Goal: Task Accomplishment & Management: Use online tool/utility

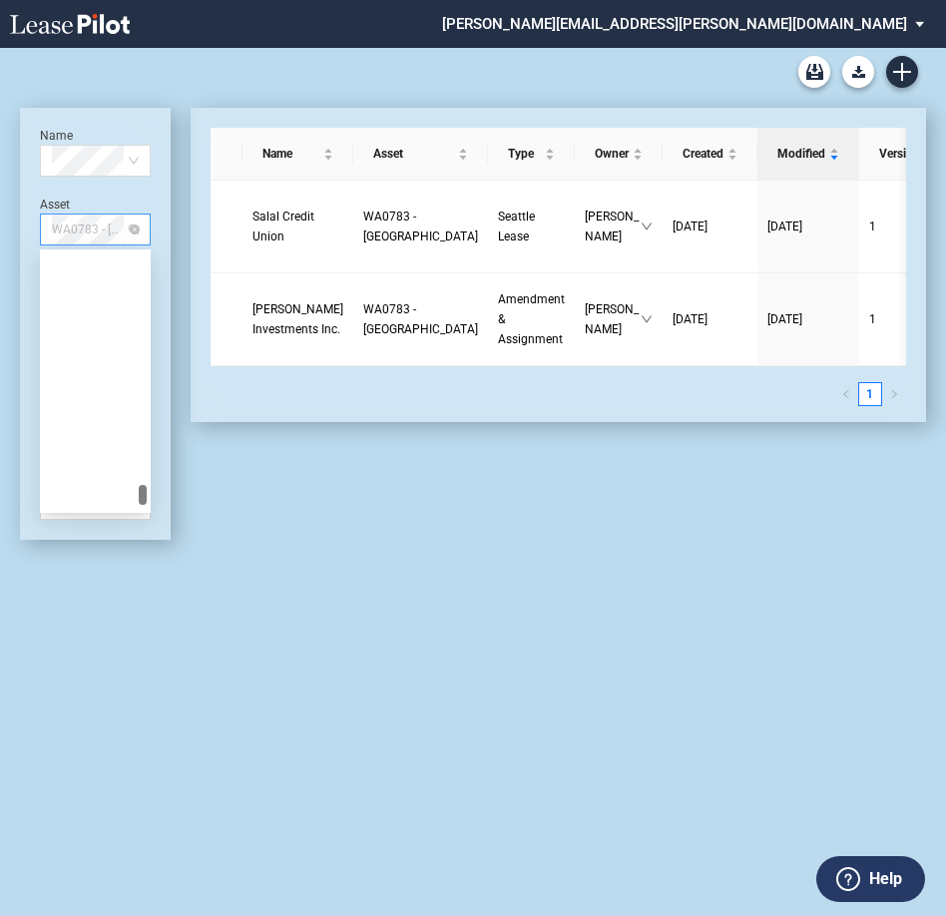
click at [96, 233] on span "WA0783 - North East Retail" at bounding box center [95, 230] width 87 height 30
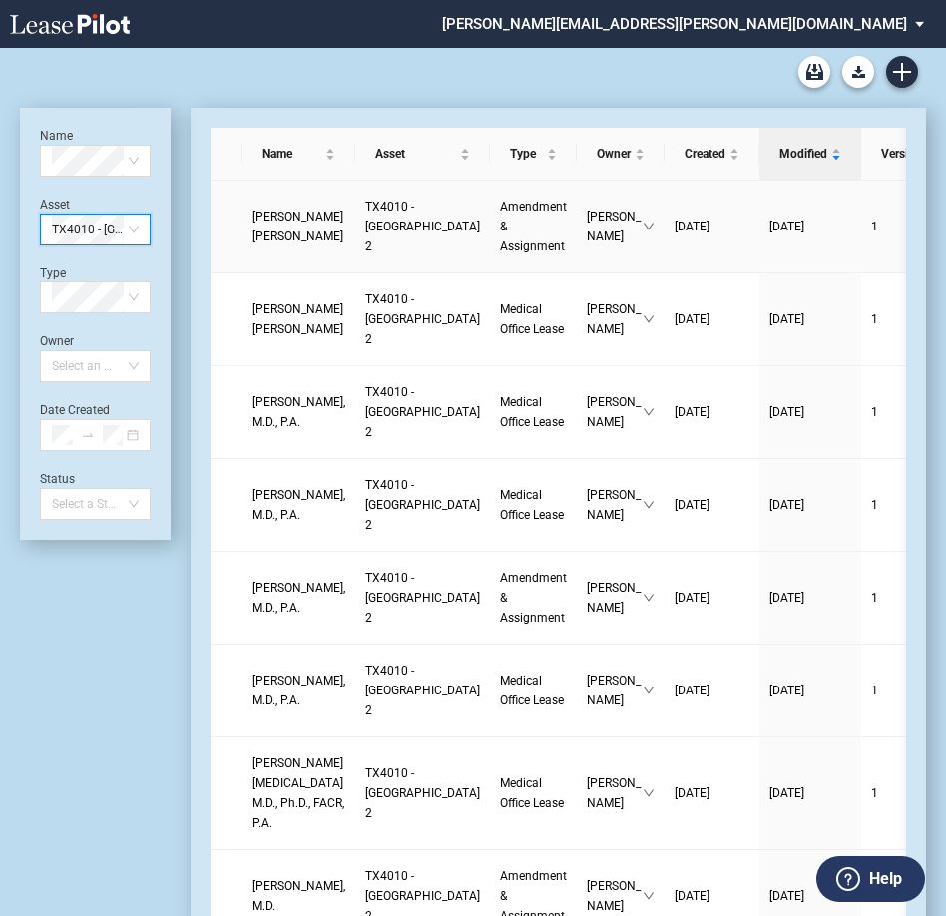
click at [500, 246] on span "Amendment & Assignment" at bounding box center [533, 227] width 67 height 54
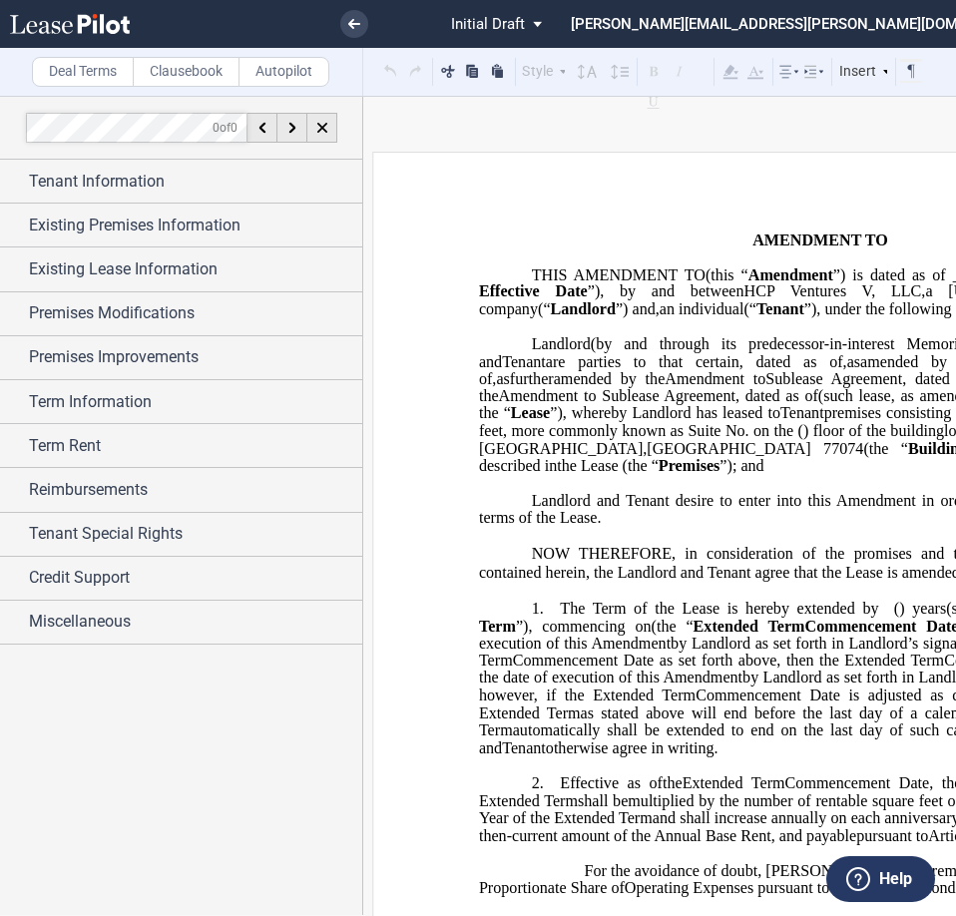
click at [174, 78] on label "Clausebook" at bounding box center [186, 72] width 107 height 30
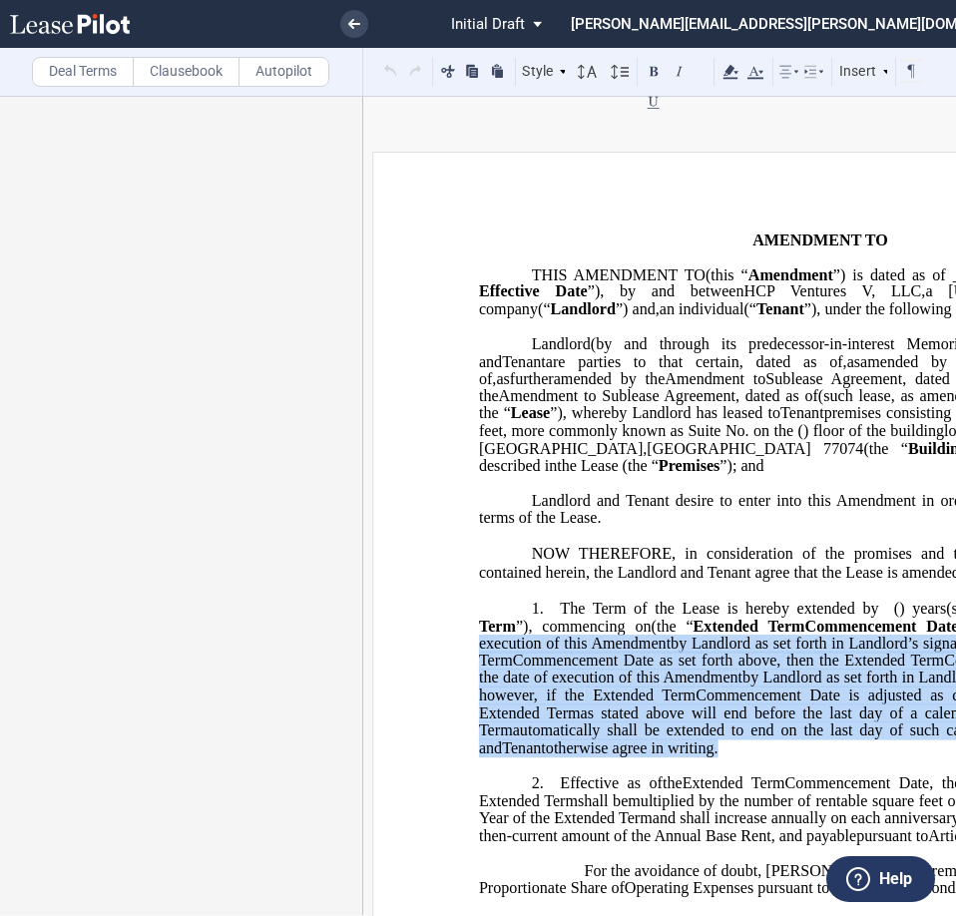
drag, startPoint x: 470, startPoint y: 683, endPoint x: 522, endPoint y: 800, distance: 128.7
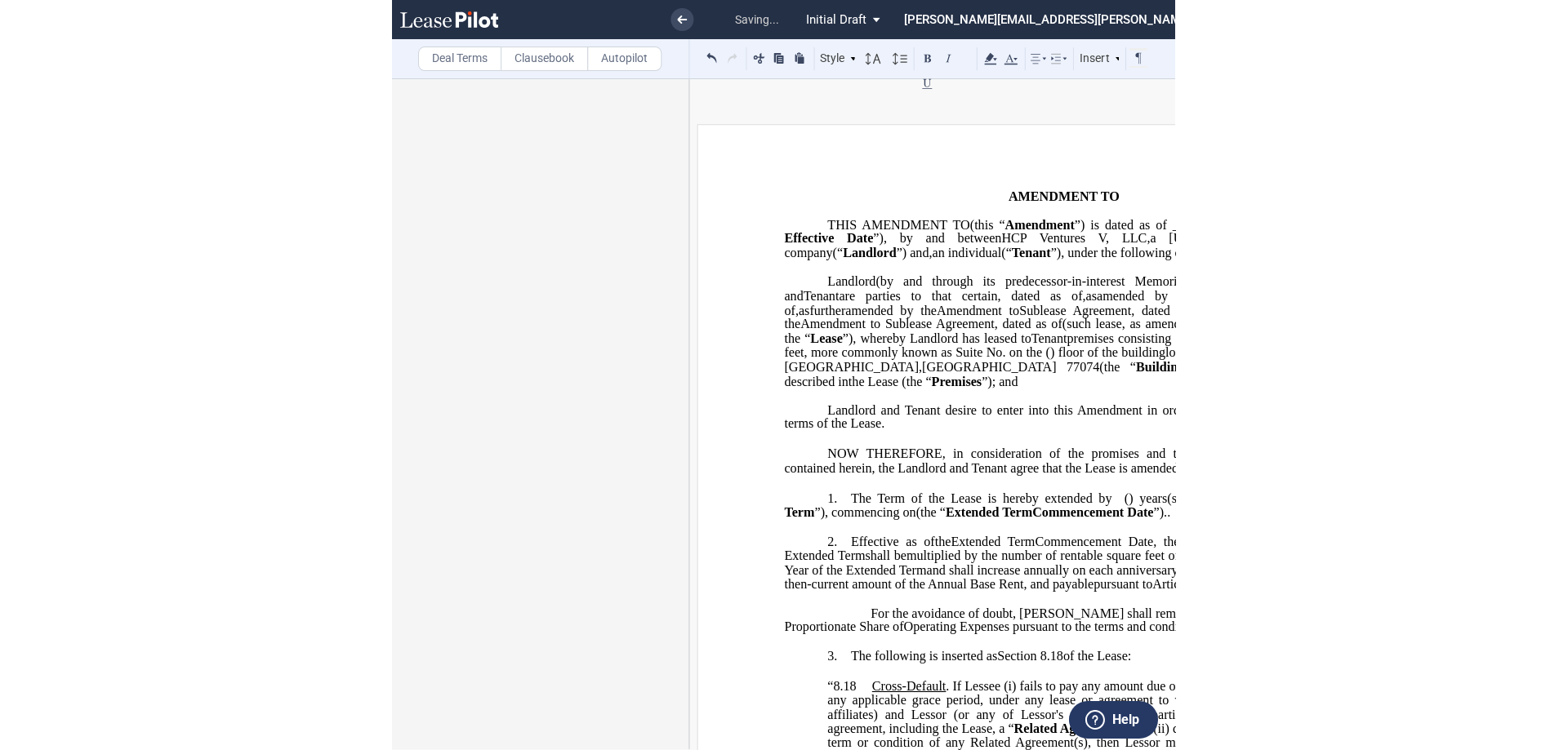
scroll to position [0, 157]
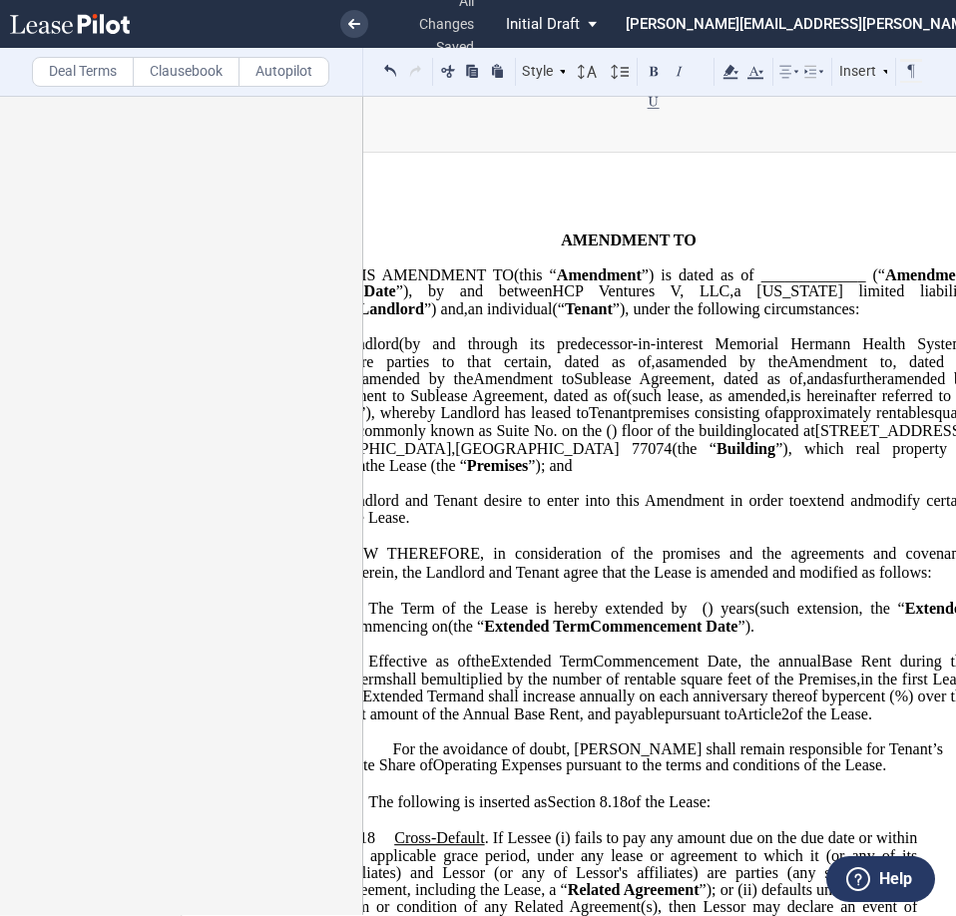
click at [676, 528] on p "Landlord and Tenant desire to enter into this ﻿ ﻿ First Amendment in order to e…" at bounding box center [628, 510] width 683 height 35
click at [752, 635] on span "”)" at bounding box center [745, 626] width 13 height 18
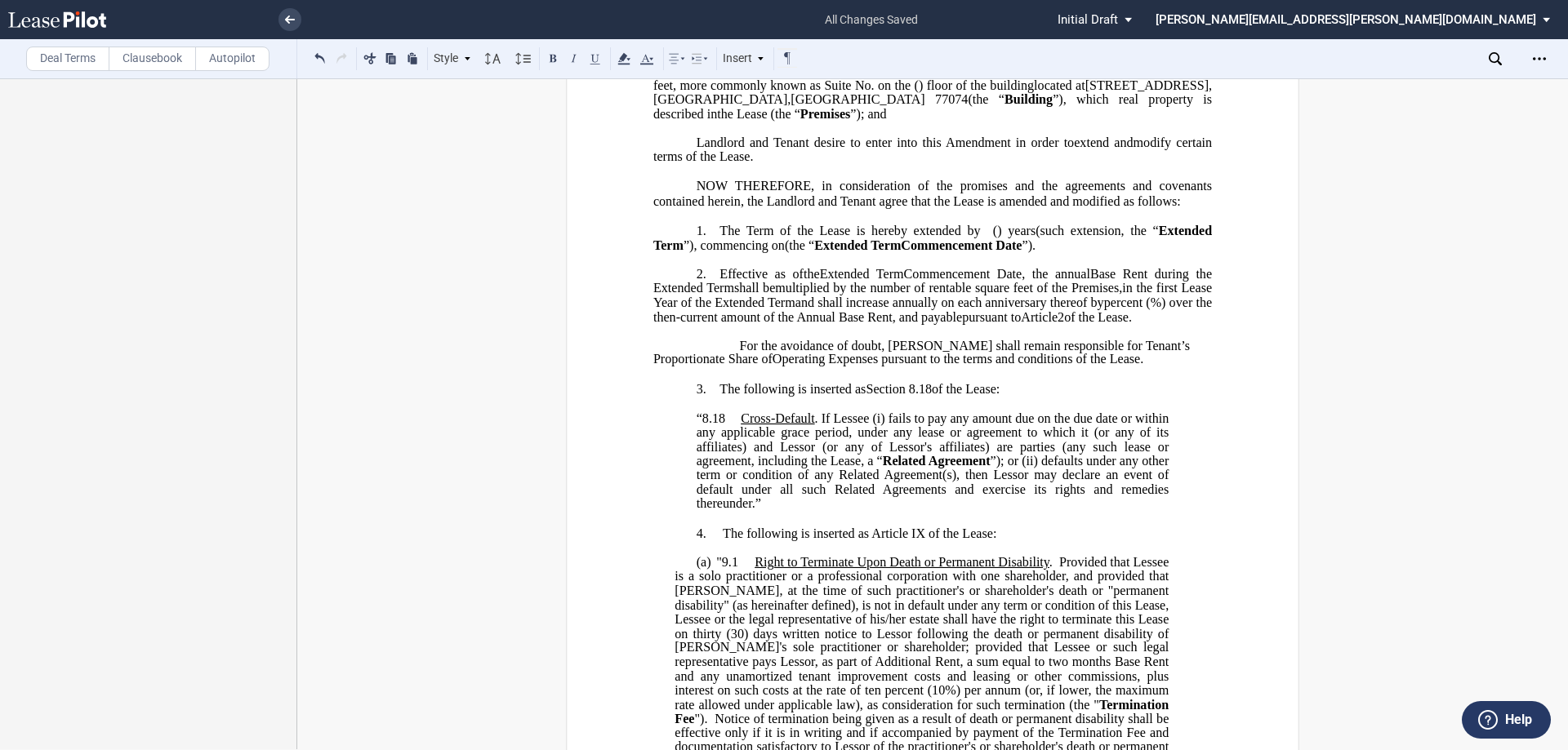
scroll to position [326, 0]
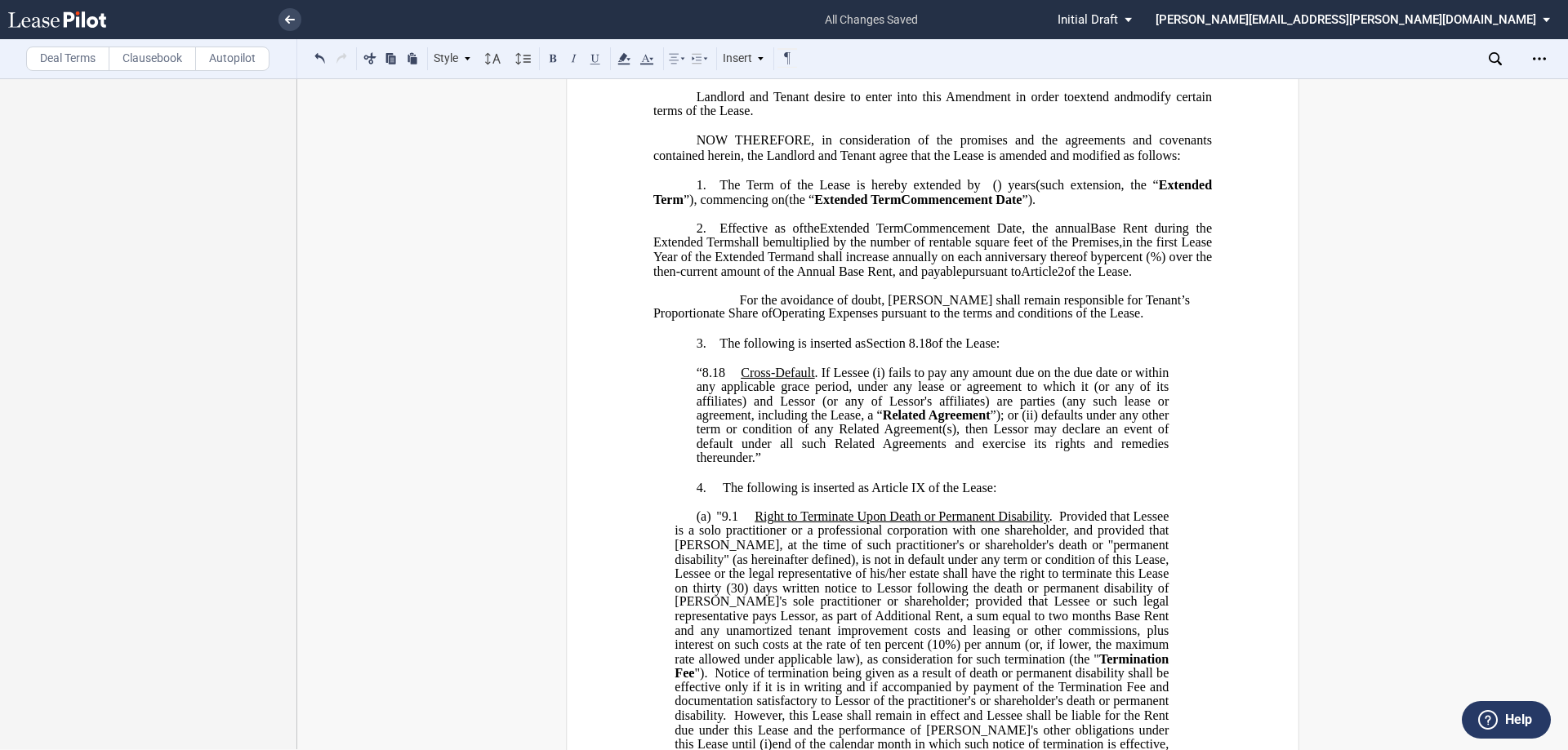
click at [782, 207] on p "1. The Term of the Lease is hereby extended by [__________] ﻿ ﻿ ( ﻿ ﻿ ) year s …" at bounding box center [932, 192] width 559 height 29
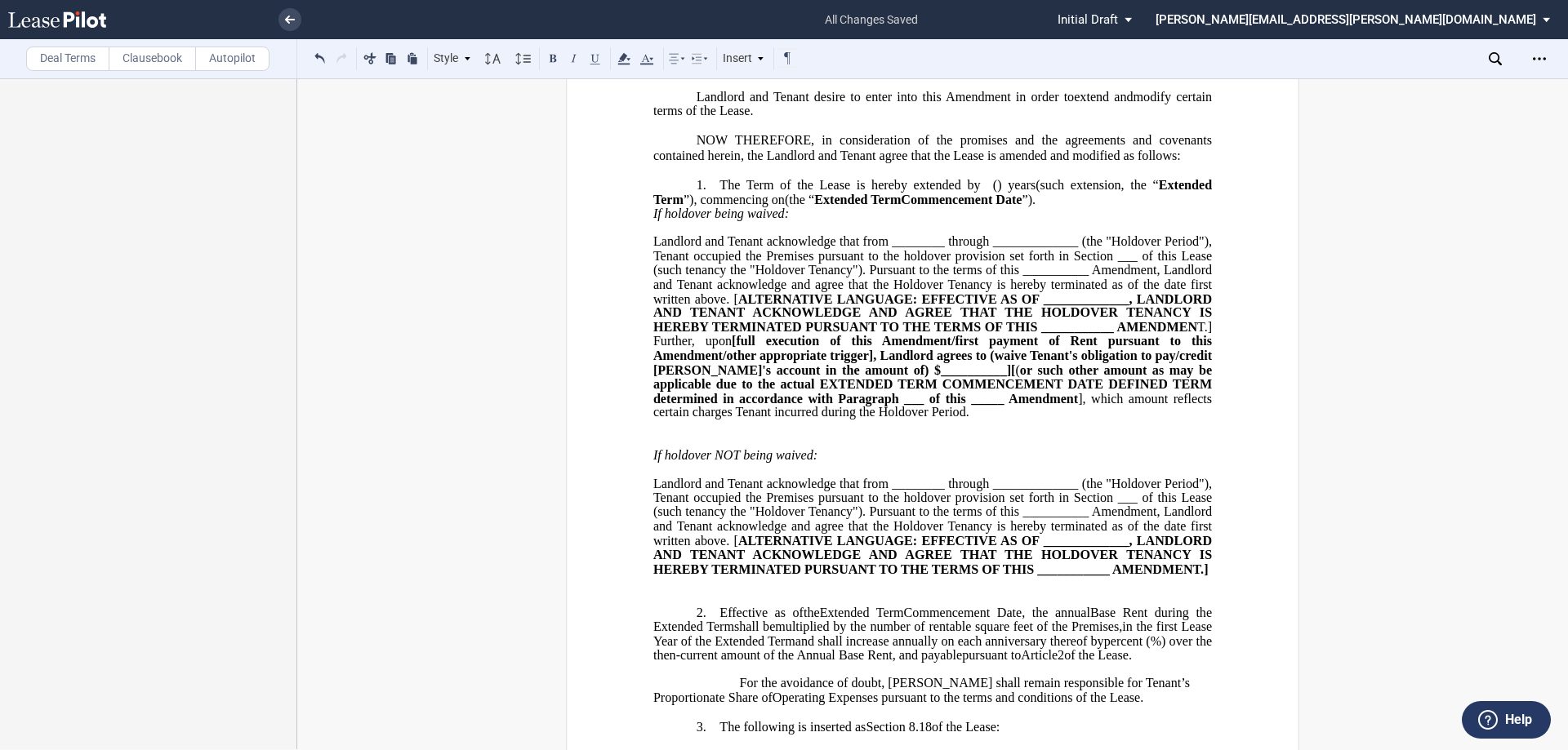
click at [782, 302] on span "Landlord and Tenant acknowledge that from ________ through _____________ (the "…" at bounding box center [934, 269] width 562 height 71
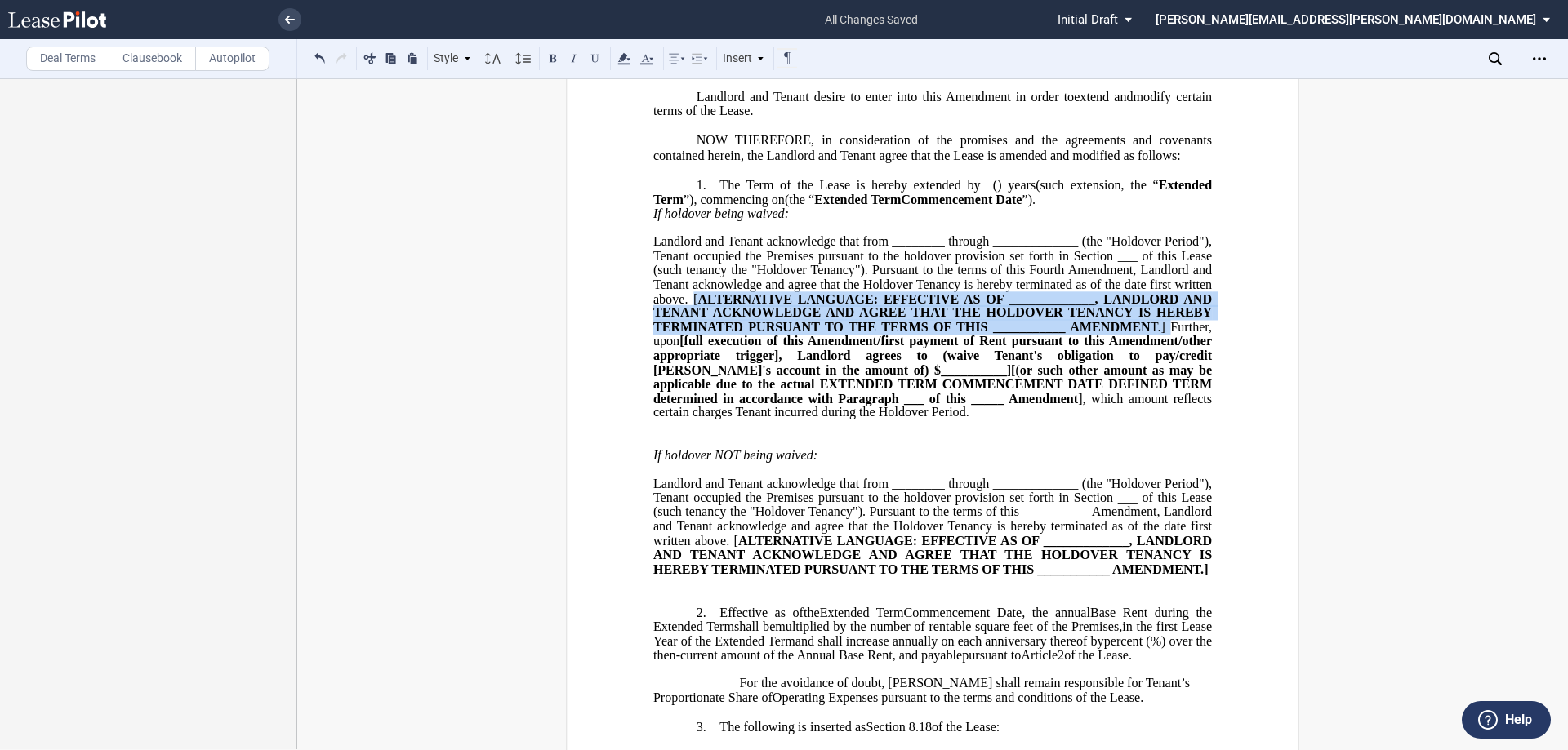
drag, startPoint x: 692, startPoint y: 326, endPoint x: 1166, endPoint y: 353, distance: 474.8
click at [782, 353] on span "Landlord and Tenant acknowledge that from ________ through _____________ (the "…" at bounding box center [934, 326] width 562 height 186
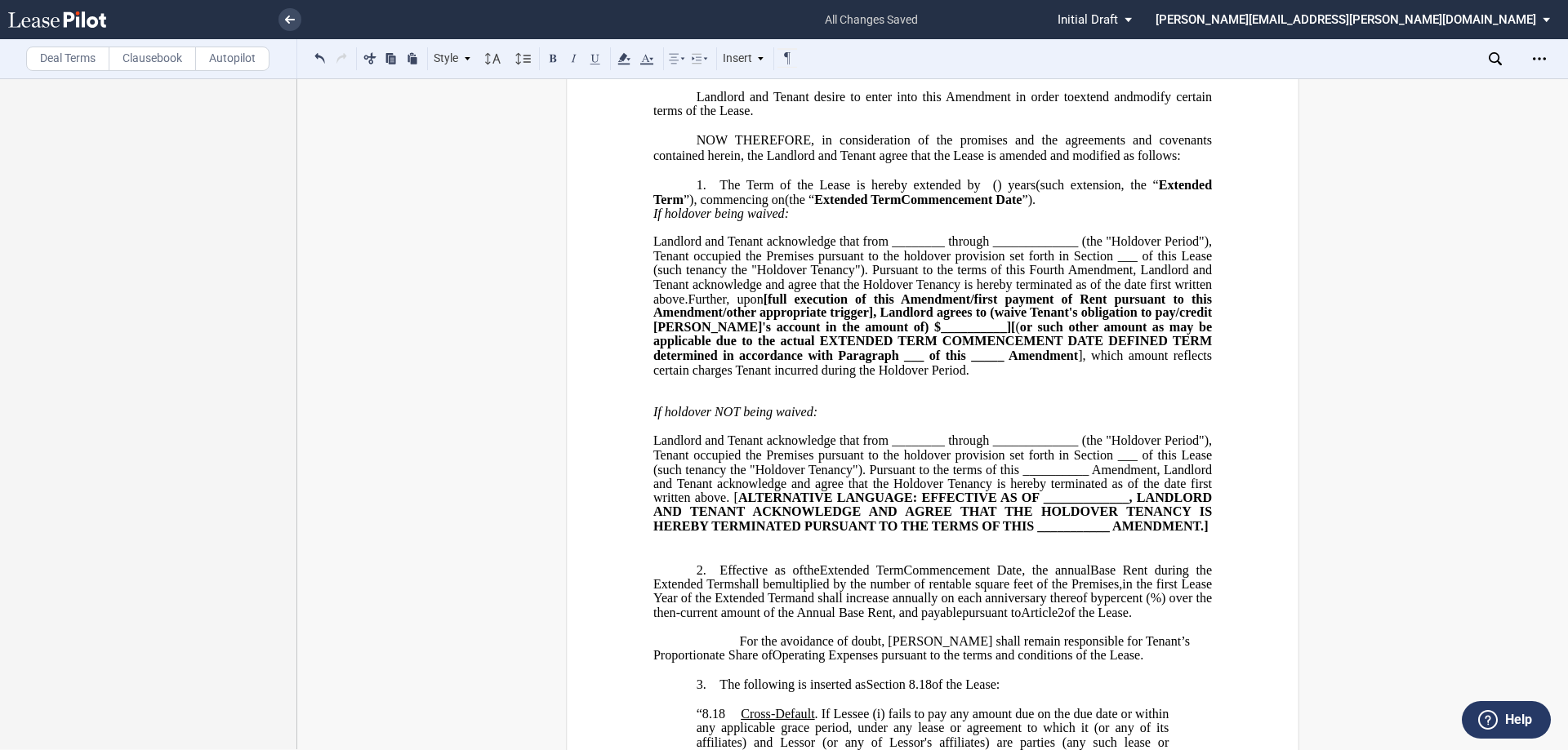
click at [775, 325] on span "[full execution of this Amendment/first payment of Rent pursuant to this Amendm…" at bounding box center [934, 312] width 562 height 43
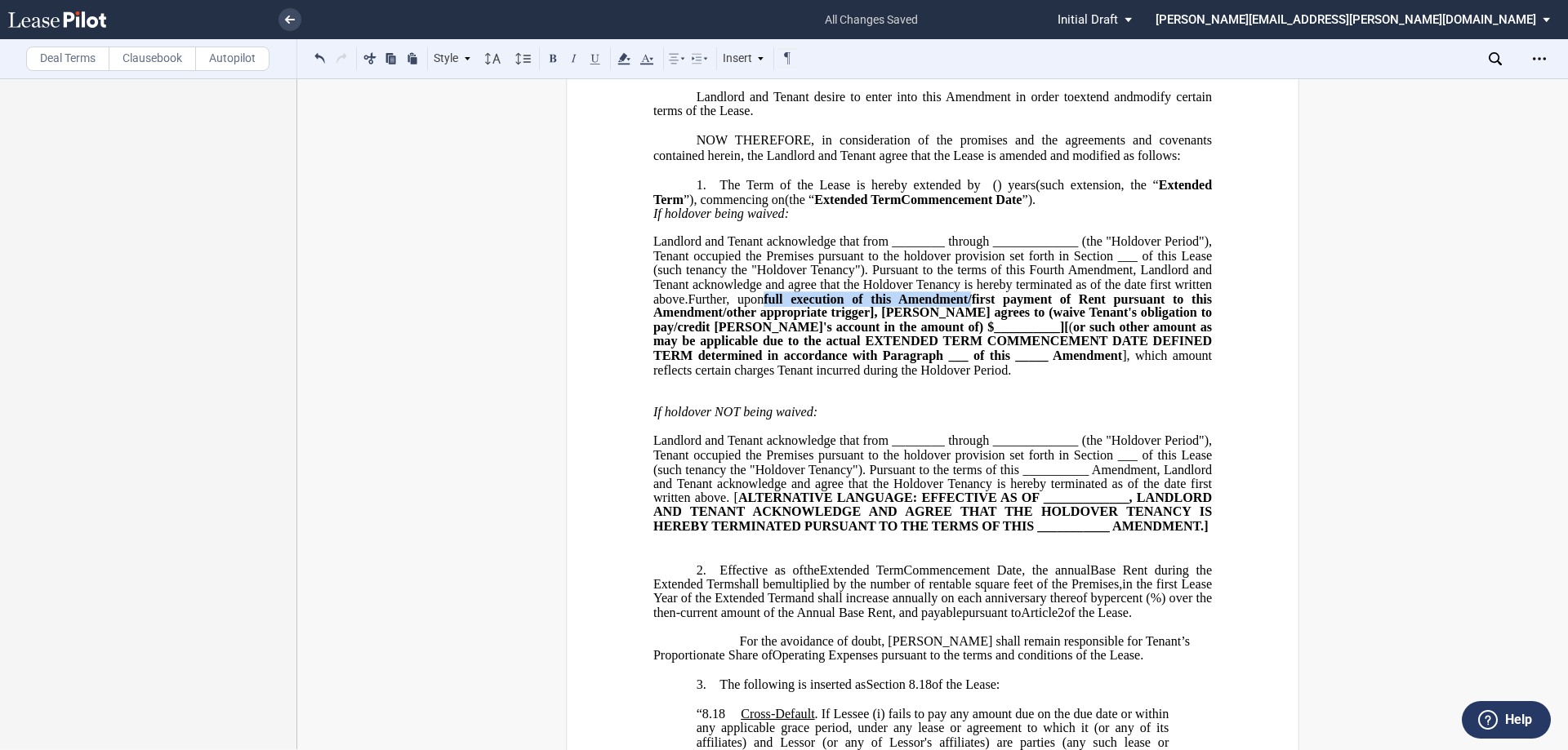
drag, startPoint x: 974, startPoint y: 326, endPoint x: 771, endPoint y: 325, distance: 203.0
click at [771, 325] on span "Landlord and Tenant acknowledge that from ________ through _____________ (the "…" at bounding box center [934, 305] width 562 height 142
click at [782, 326] on span "full execution of this Amendment/first payment of Rent pursuant to this Amendme…" at bounding box center [934, 312] width 562 height 43
drag, startPoint x: 816, startPoint y: 325, endPoint x: 974, endPoint y: 320, distance: 158.1
click at [782, 320] on span "full execution of this Amendment/first payment of Rent pursuant to this Amendme…" at bounding box center [934, 312] width 562 height 43
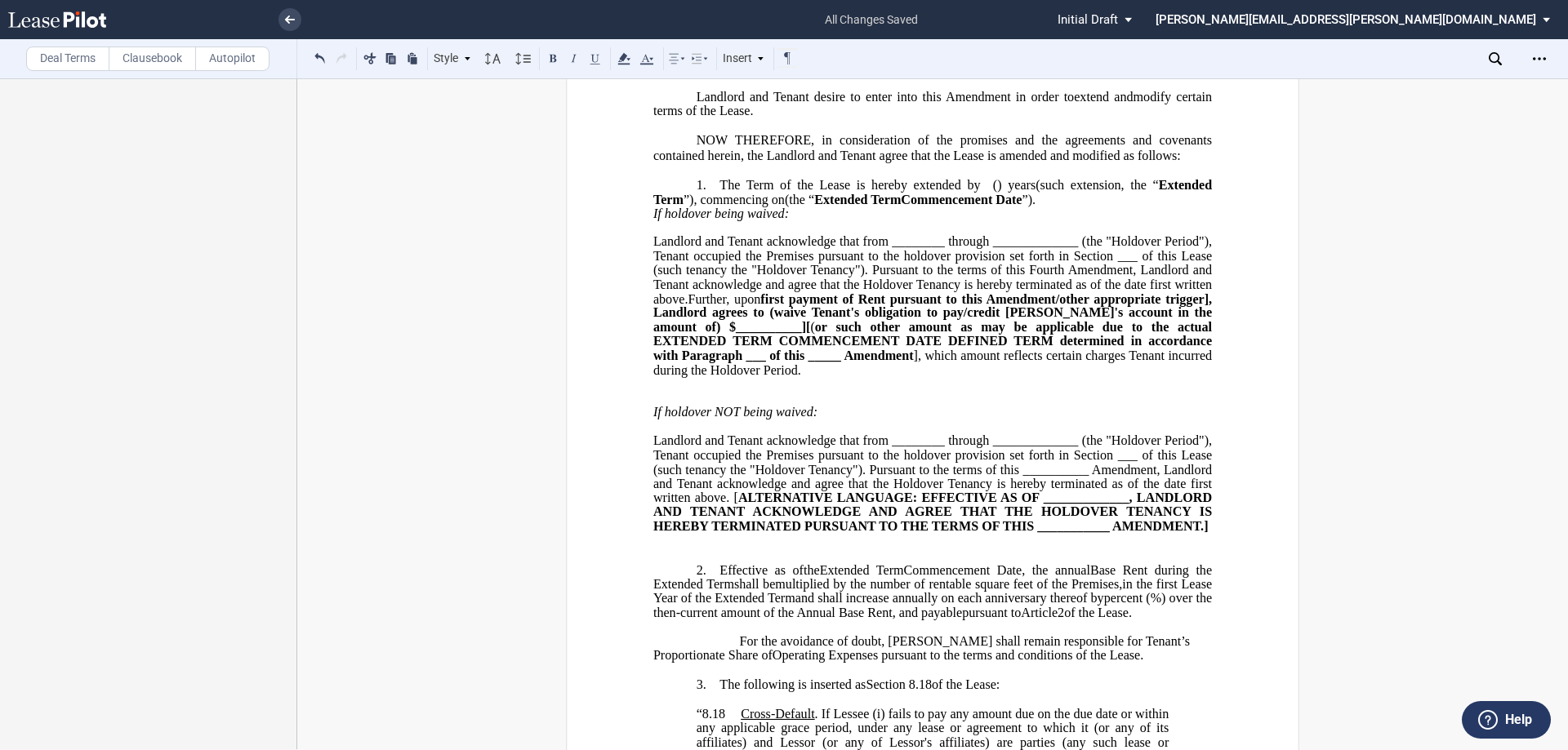
click at [782, 323] on span "first payment of Rent pursuant to this Amendment/other appropriate trigger], La…" at bounding box center [934, 312] width 562 height 43
drag, startPoint x: 1102, startPoint y: 324, endPoint x: 691, endPoint y: 338, distance: 411.2
click at [691, 334] on span "first payment of Rent pursuant to this Fourth Amendment/other appropriate trigg…" at bounding box center [934, 312] width 562 height 43
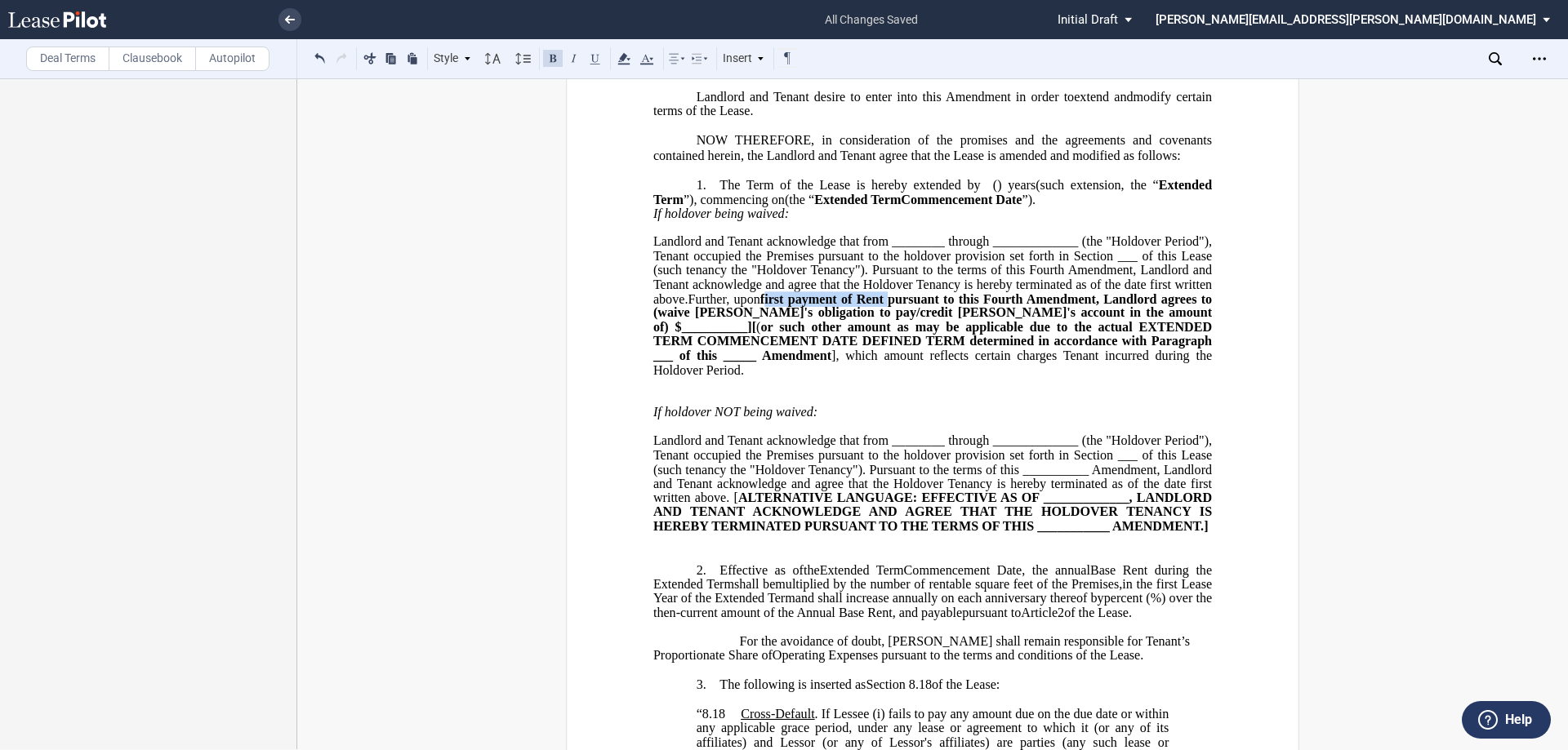
drag, startPoint x: 768, startPoint y: 324, endPoint x: 889, endPoint y: 323, distance: 121.0
click at [782, 323] on span "first payment of Rent pursuant to this Fourth Amendment, Landlord agrees to (wa…" at bounding box center [934, 312] width 562 height 43
click at [782, 353] on span "or such other amount as may be applicable due to the actual EXTENDED TERM COMME…" at bounding box center [934, 341] width 562 height 43
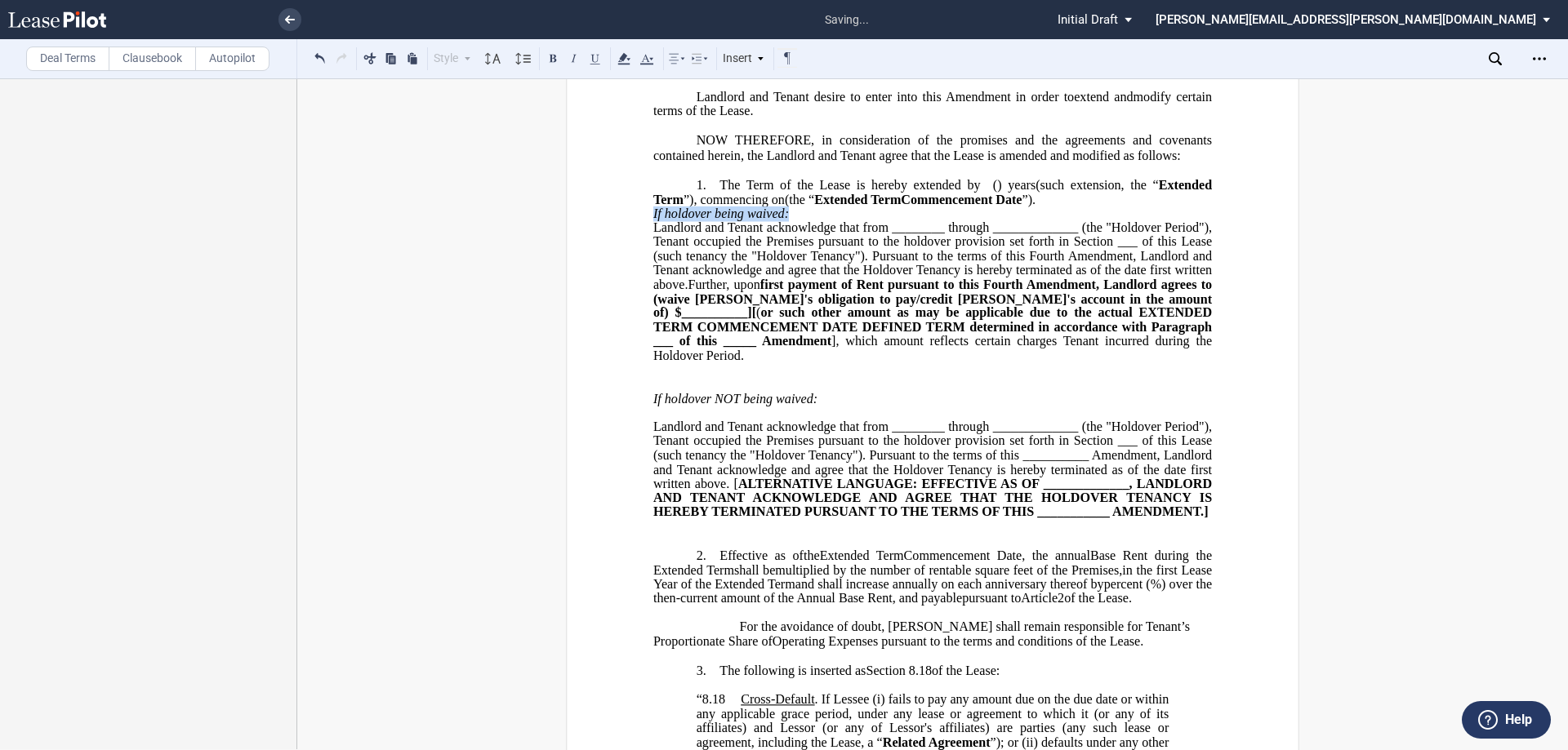
drag, startPoint x: 784, startPoint y: 243, endPoint x: 638, endPoint y: 247, distance: 146.1
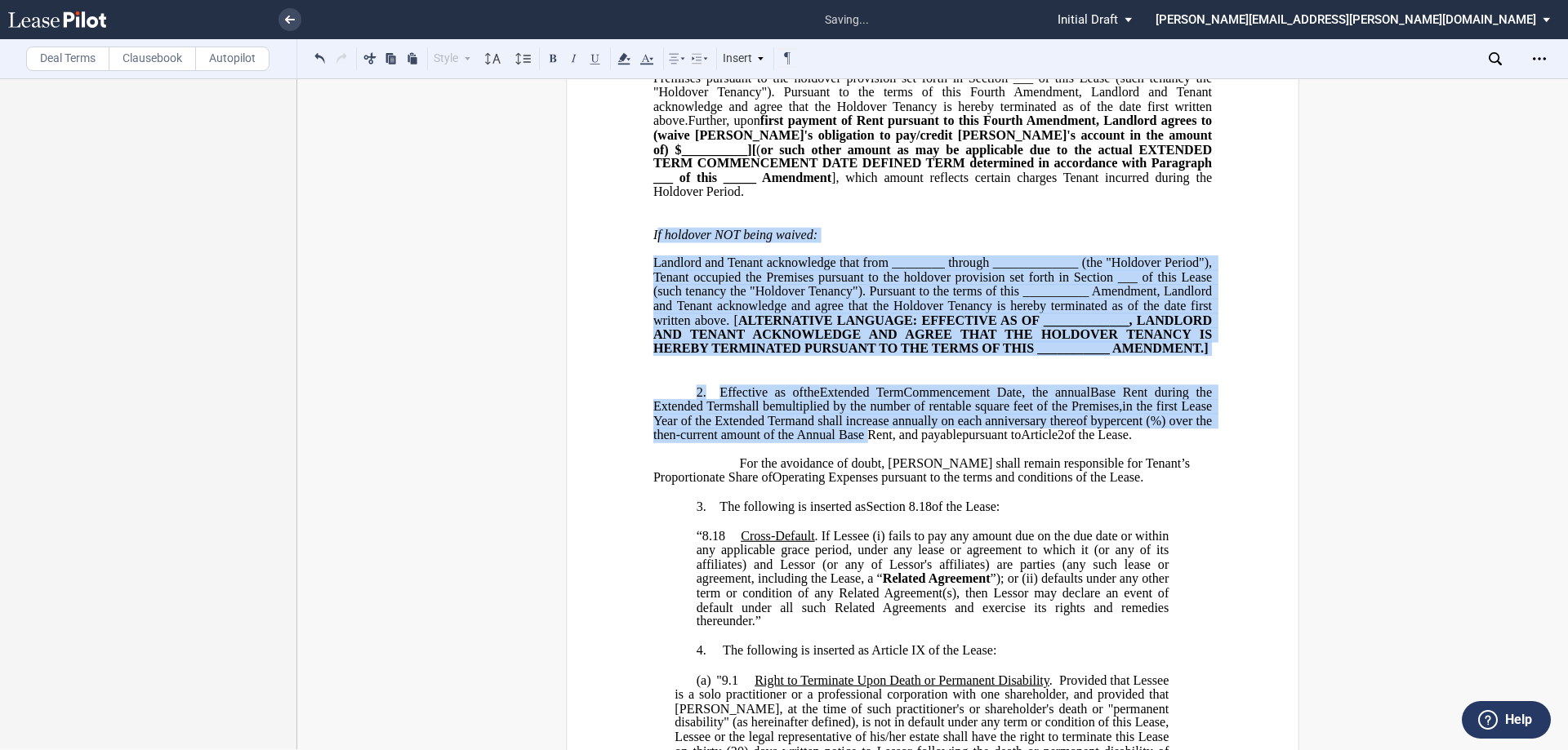
scroll to position [490, 0]
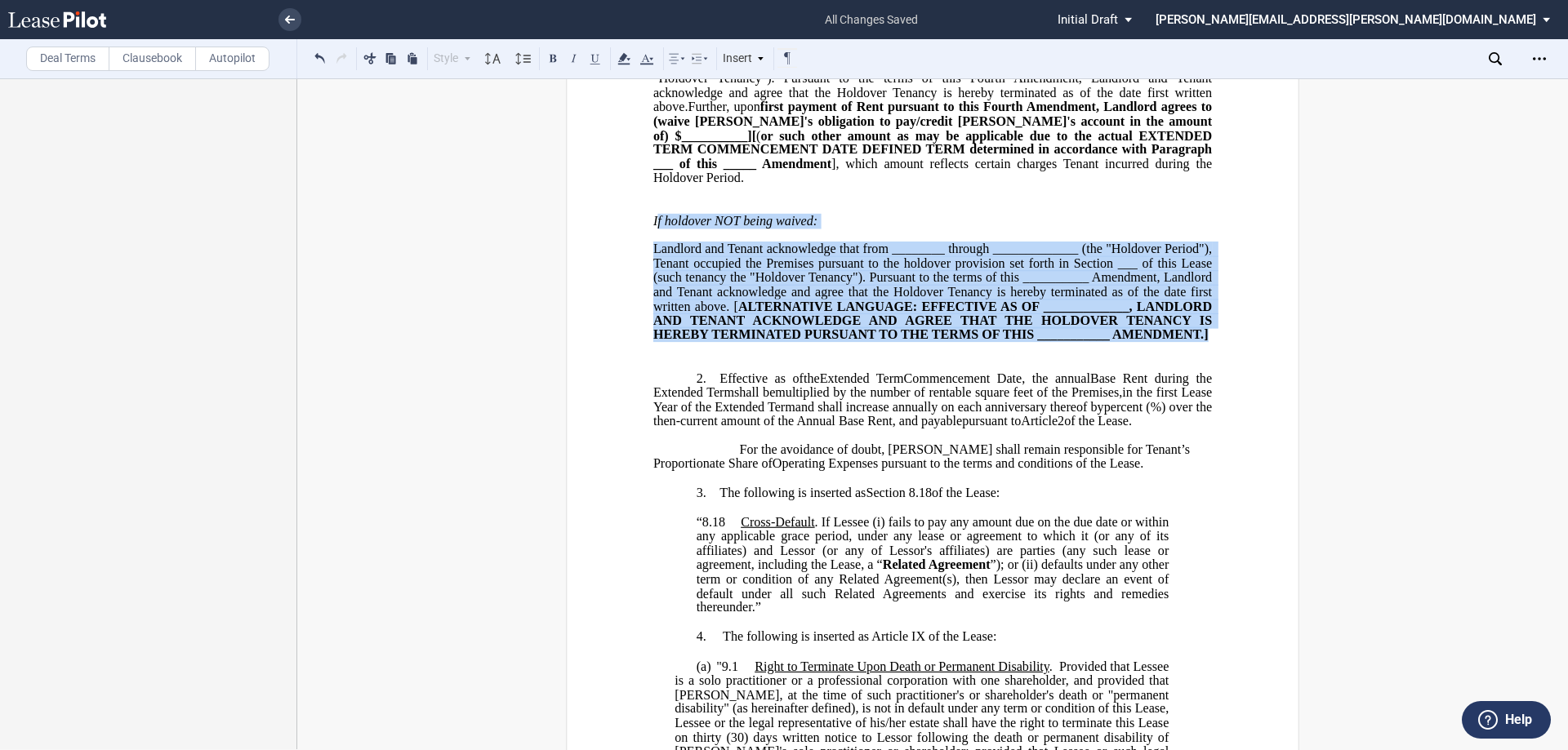
drag, startPoint x: 710, startPoint y: 403, endPoint x: 1211, endPoint y: 348, distance: 504.0
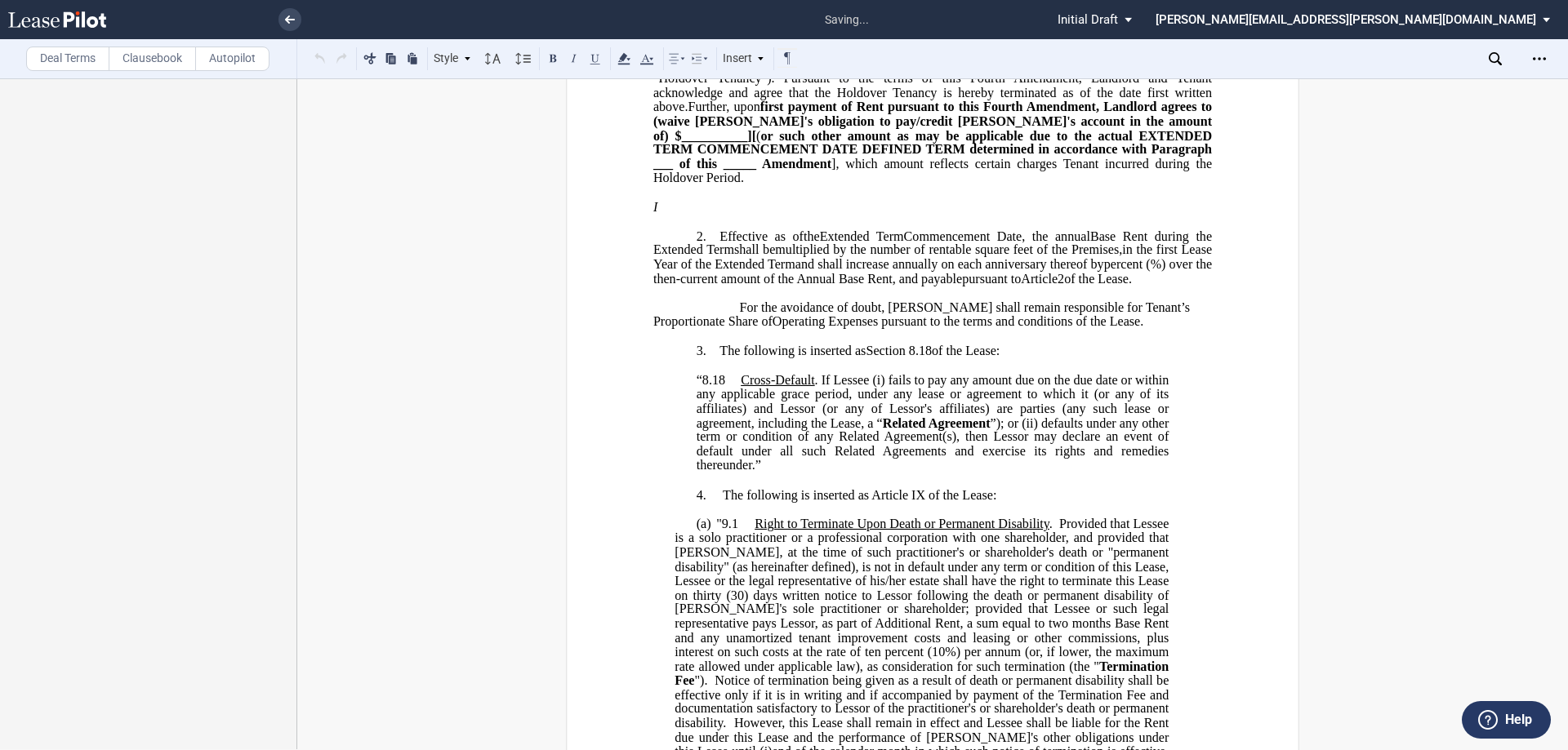
click at [669, 214] on p "﻿ I" at bounding box center [932, 207] width 559 height 14
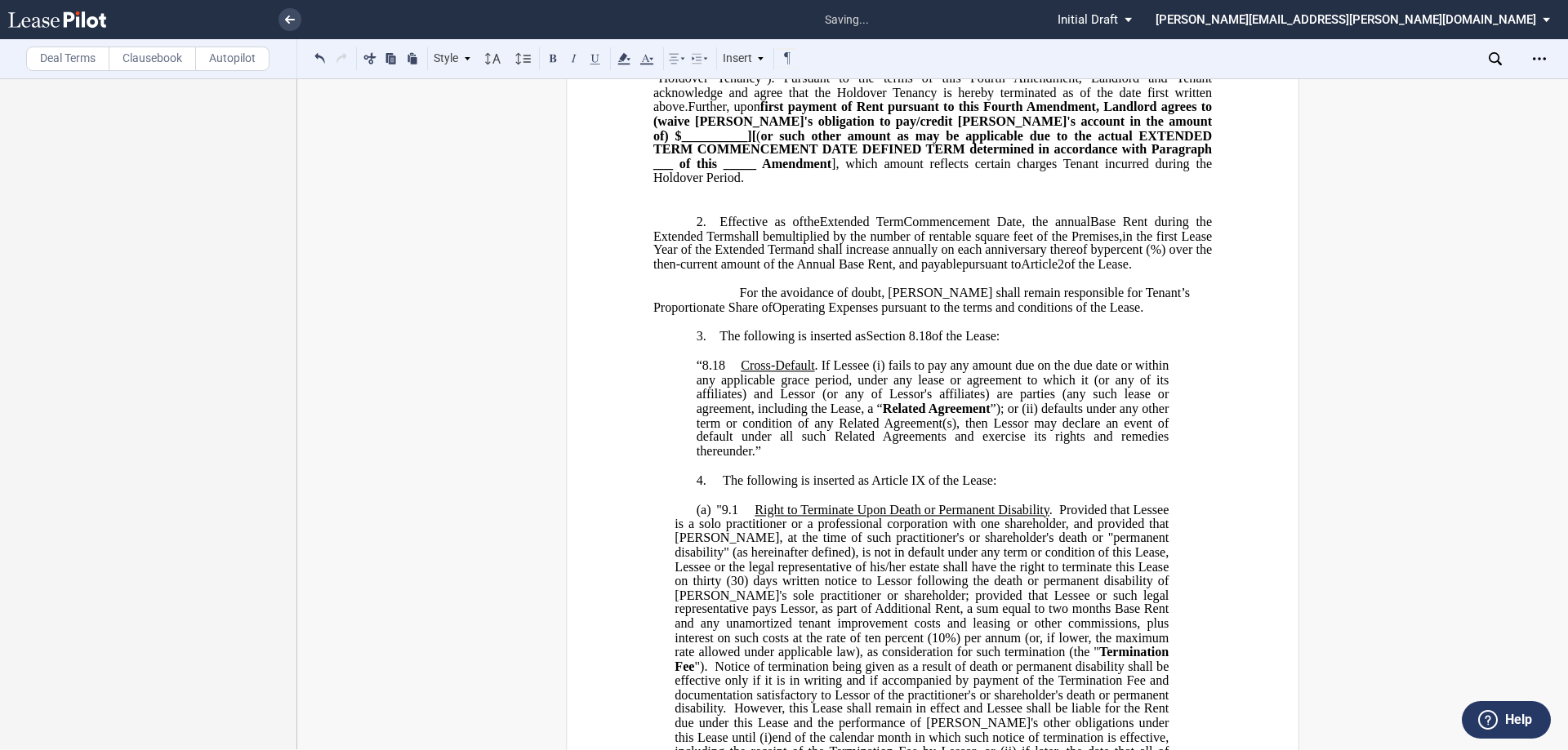
click at [695, 200] on p "﻿" at bounding box center [932, 193] width 559 height 14
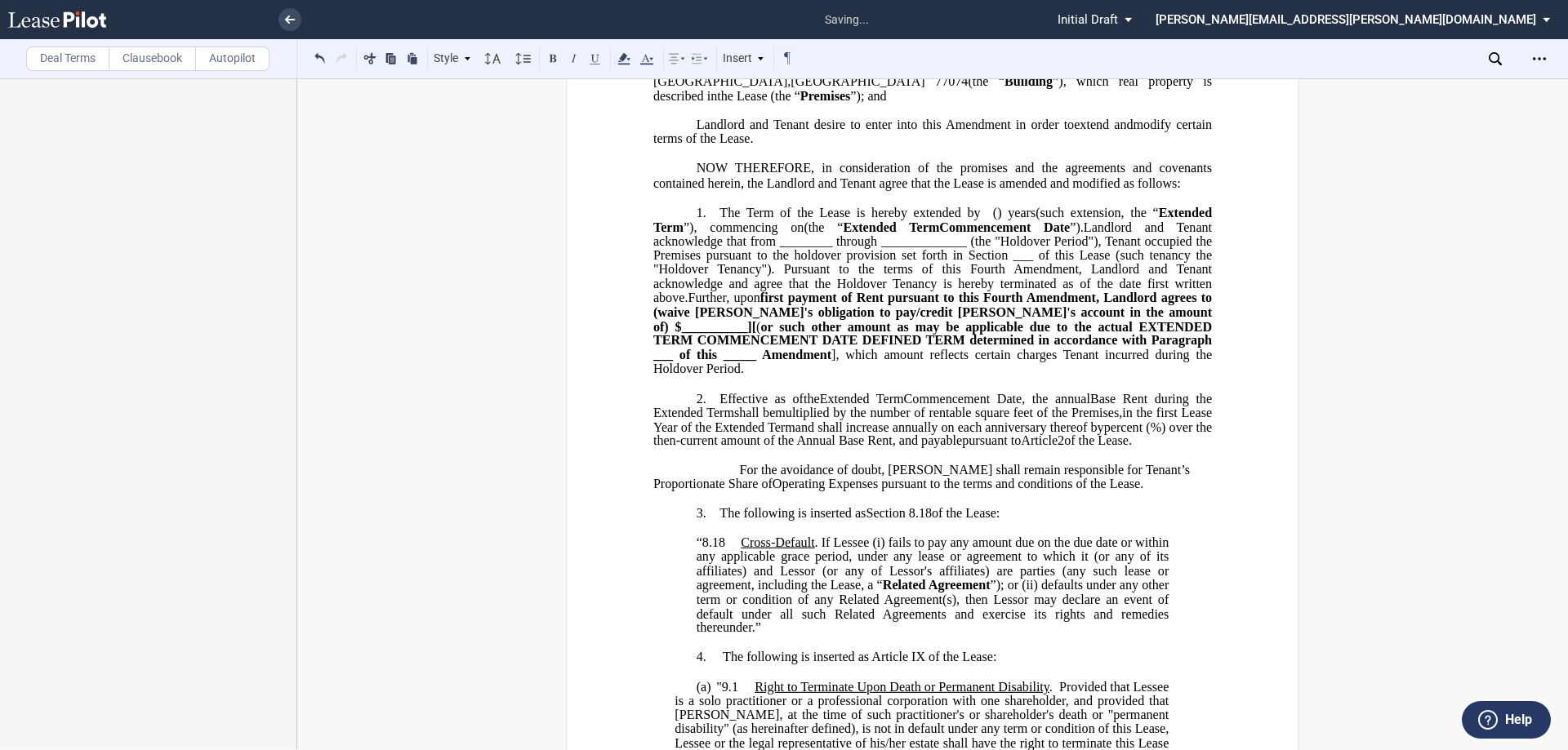
scroll to position [326, 0]
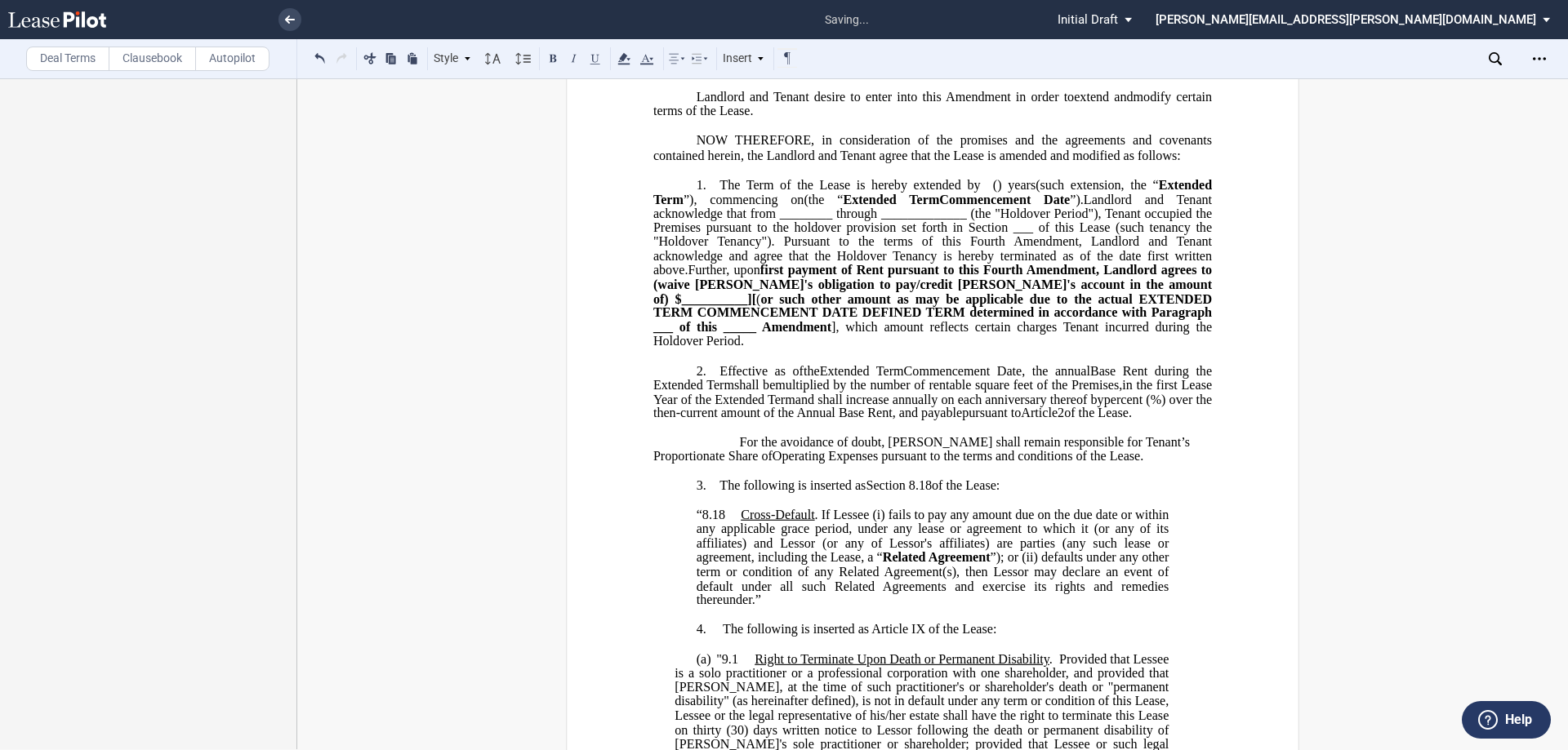
click at [782, 238] on span "Landlord and Tenant acknowledge that from ________ through _____________ (the "…" at bounding box center [934, 235] width 562 height 86
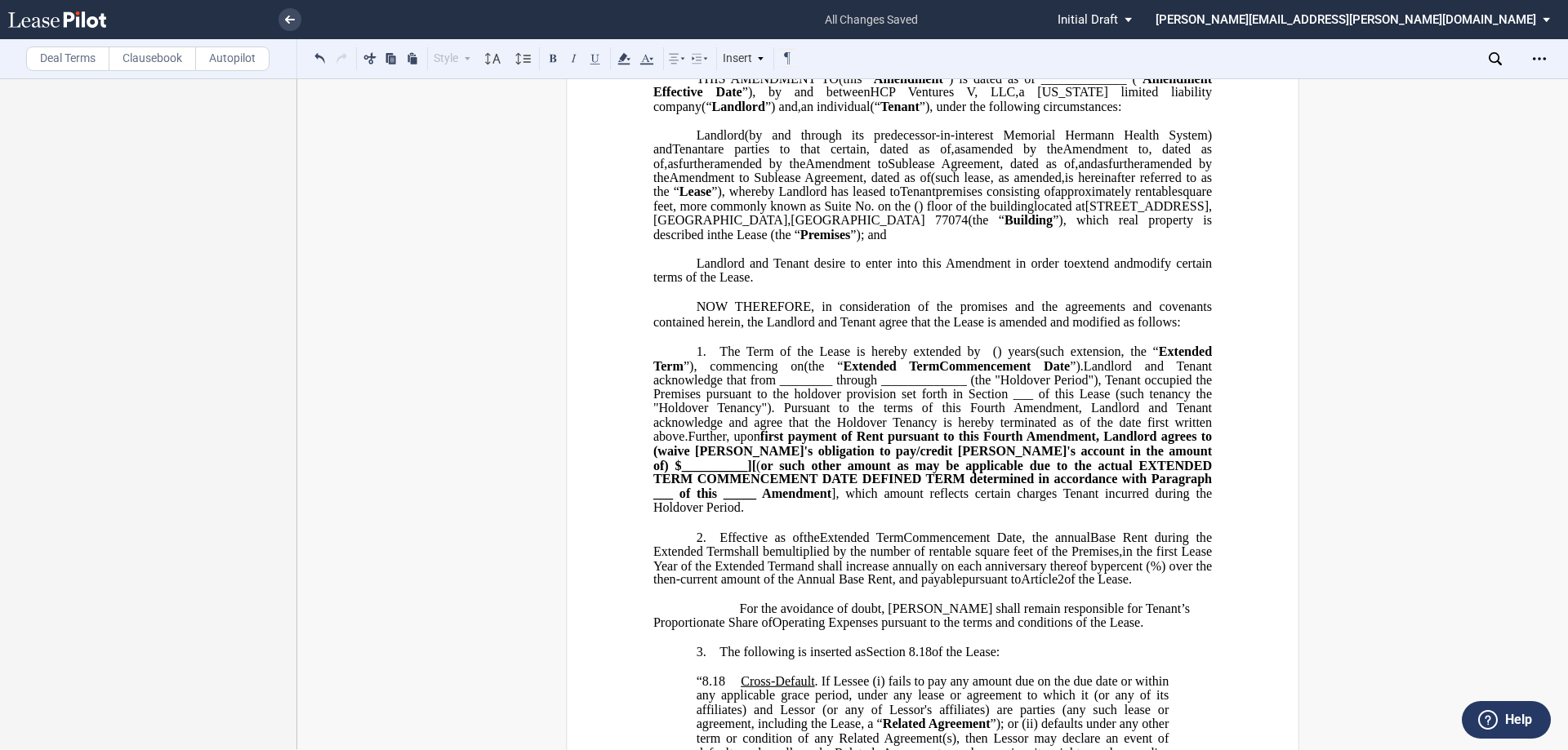
scroll to position [164, 0]
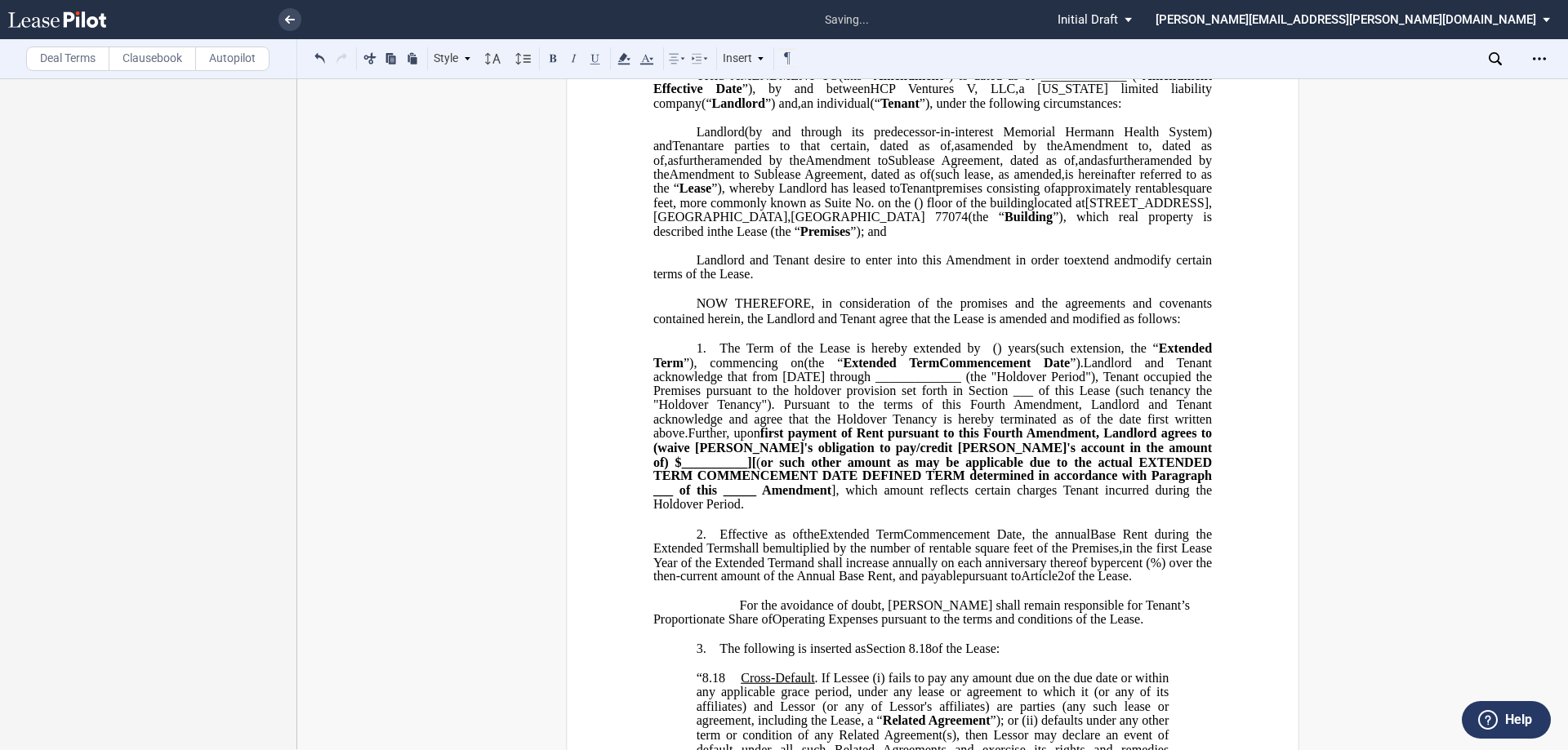
click at [782, 411] on span "Landlord and Tenant acknowledge that from [DATE] through _____________ (the "Ho…" at bounding box center [934, 397] width 562 height 86
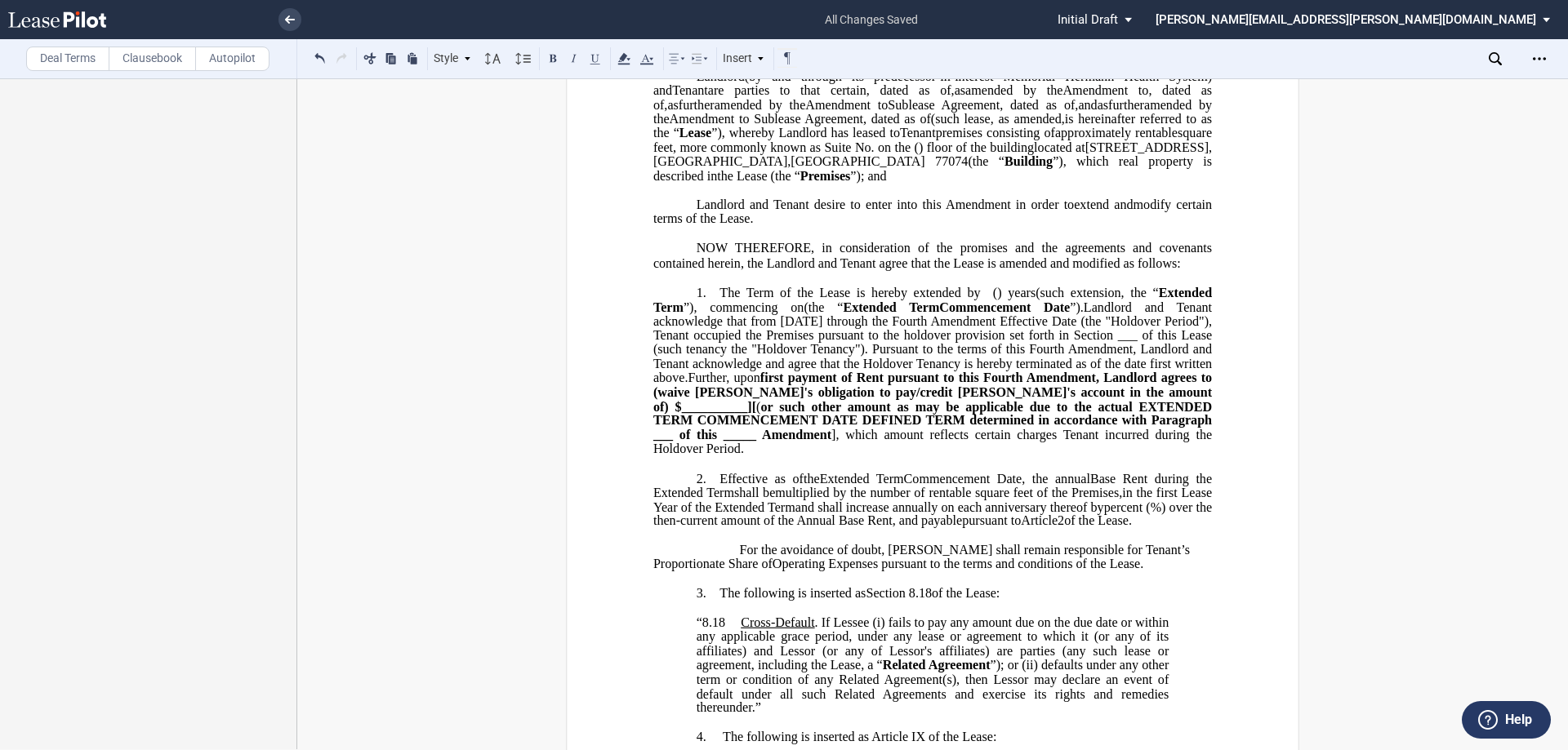
scroll to position [245, 0]
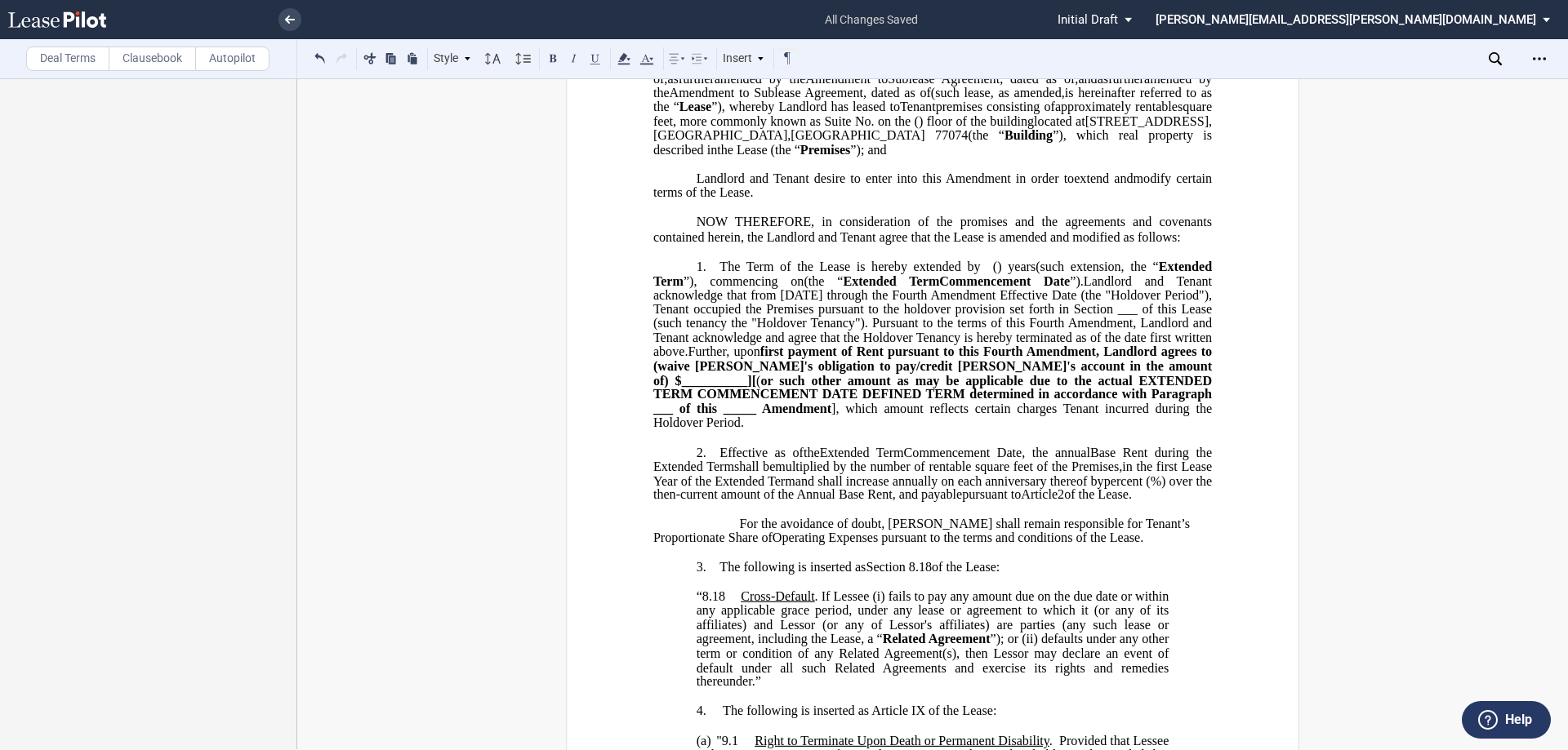
click at [720, 350] on span "Landlord and Tenant acknowledge that from [DATE] through the Fourth Amendment E…" at bounding box center [934, 316] width 562 height 86
drag, startPoint x: 678, startPoint y: 349, endPoint x: 764, endPoint y: 345, distance: 86.1
click at [764, 345] on span "Landlord and Tenant acknowledge that from [DATE] through the Fourth Amendment E…" at bounding box center [934, 316] width 562 height 86
drag, startPoint x: 825, startPoint y: 348, endPoint x: 921, endPoint y: 346, distance: 96.0
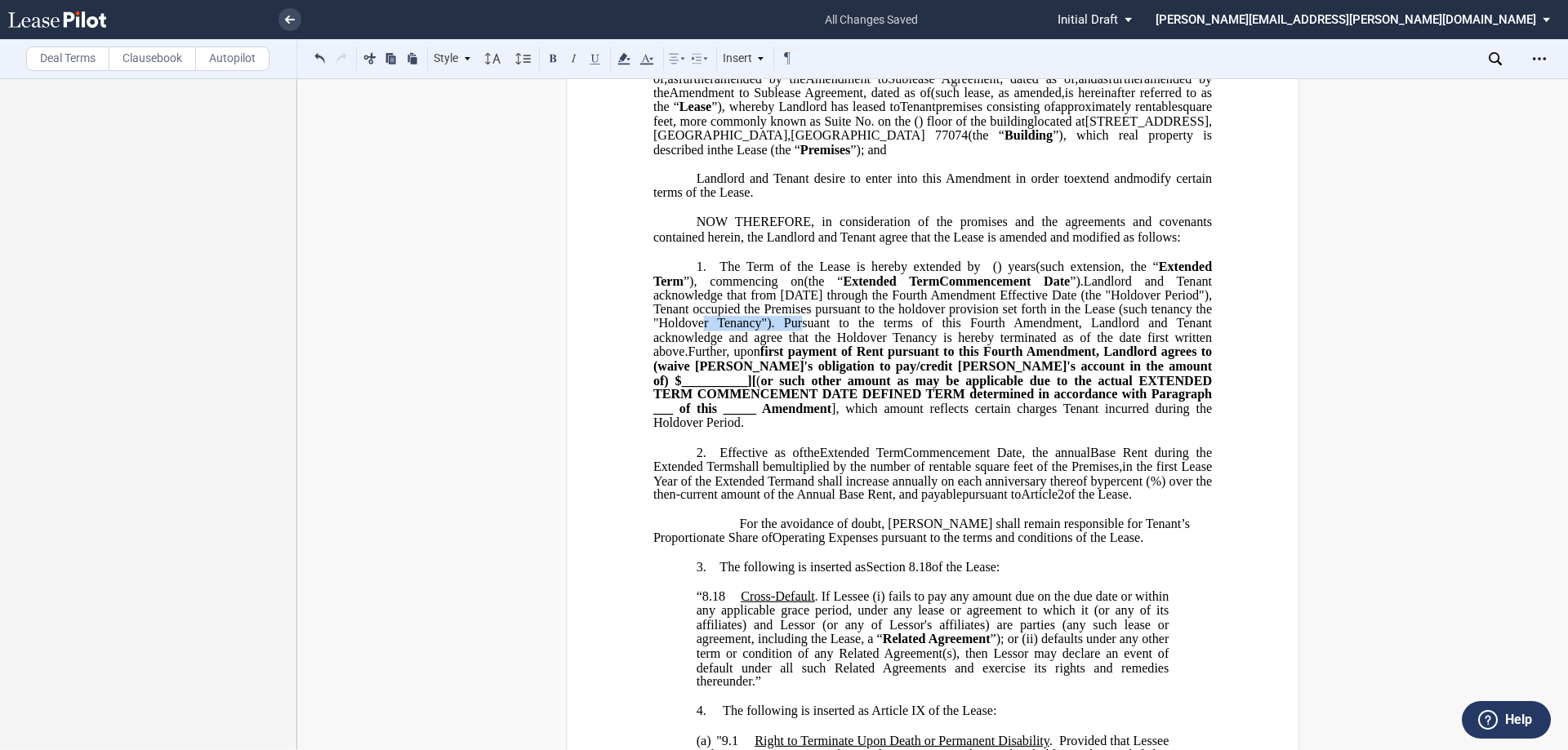
click at [782, 346] on span "Landlord and Tenant acknowledge that from [DATE] through the Fourth Amendment E…" at bounding box center [934, 316] width 562 height 86
click at [549, 56] on button at bounding box center [553, 58] width 20 height 20
click at [782, 355] on span "Landlord and Tenant acknowledge that from [DATE] through the Fourth Amendment E…" at bounding box center [934, 316] width 562 height 86
click at [773, 387] on span "first payment of Rent pursuant to this Fourth Amendment, Landlord agrees to (wa…" at bounding box center [934, 366] width 562 height 43
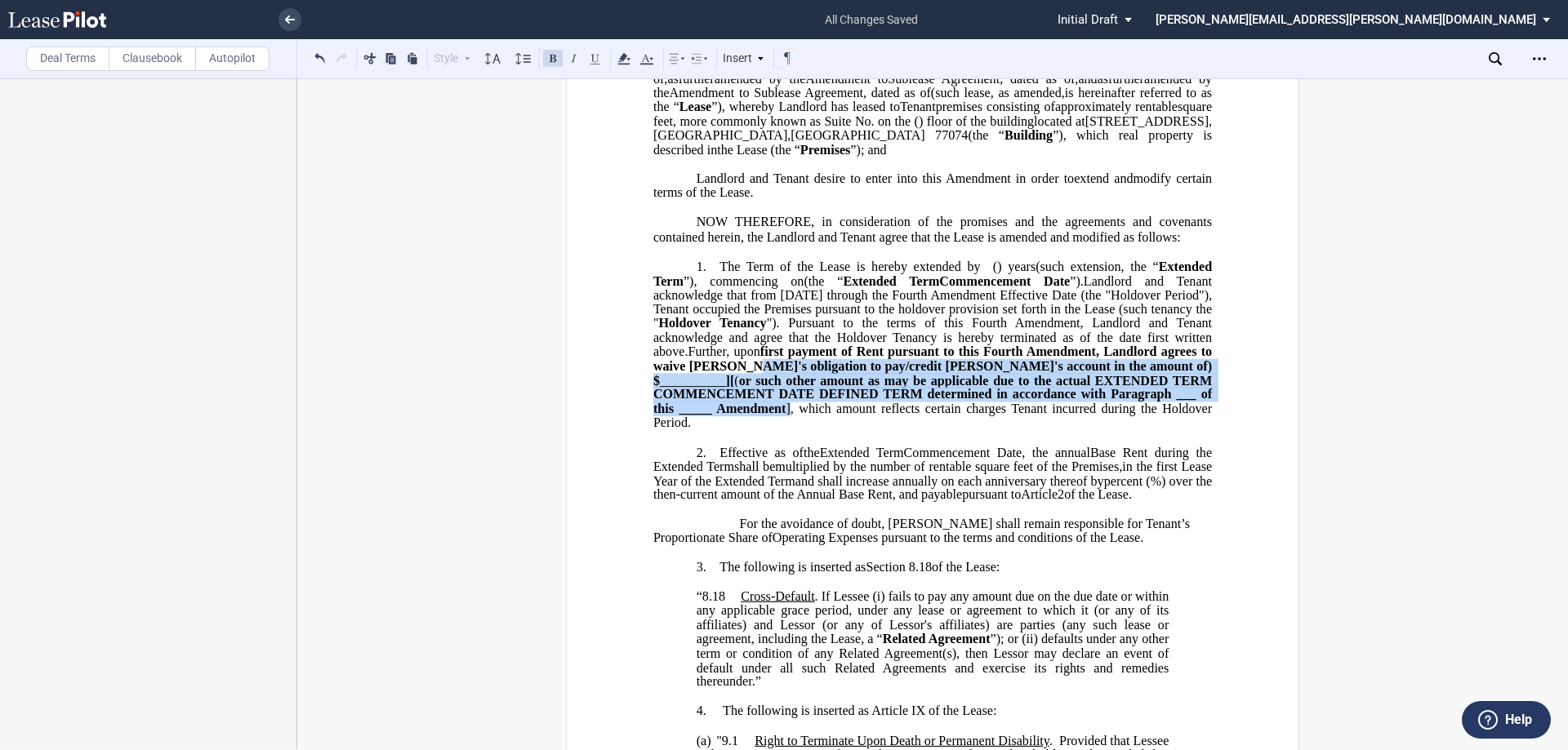
drag, startPoint x: 860, startPoint y: 393, endPoint x: 787, endPoint y: 438, distance: 85.8
click at [782, 430] on span "Landlord and Tenant acknowledge that from [DATE] through the Fourth Amendment E…" at bounding box center [934, 352] width 562 height 157
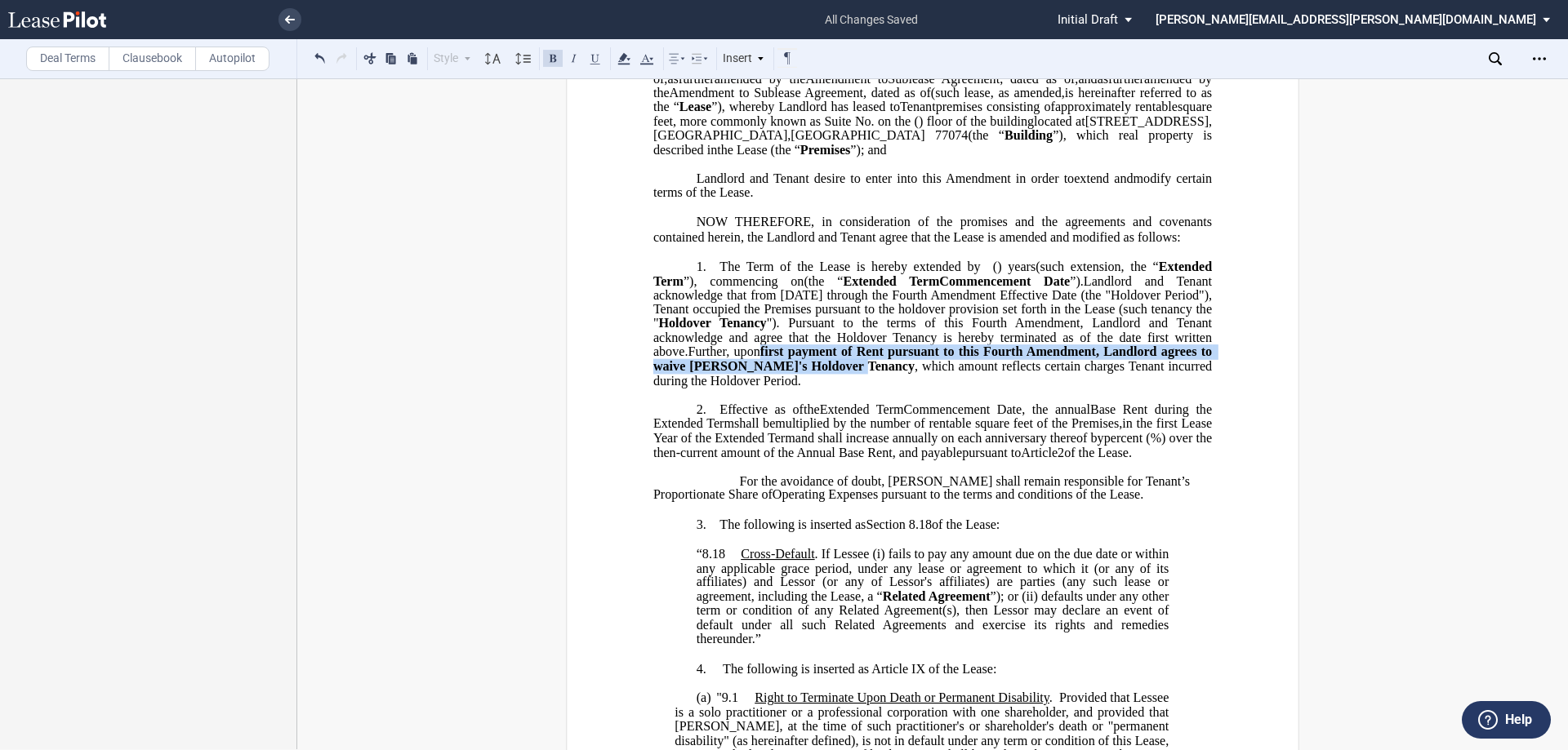
drag, startPoint x: 862, startPoint y: 381, endPoint x: 956, endPoint y: 393, distance: 94.8
click at [782, 388] on span "Landlord and Tenant acknowledge that from [DATE] through the Fourth Amendment E…" at bounding box center [934, 330] width 562 height 115
click at [549, 61] on button at bounding box center [553, 58] width 20 height 20
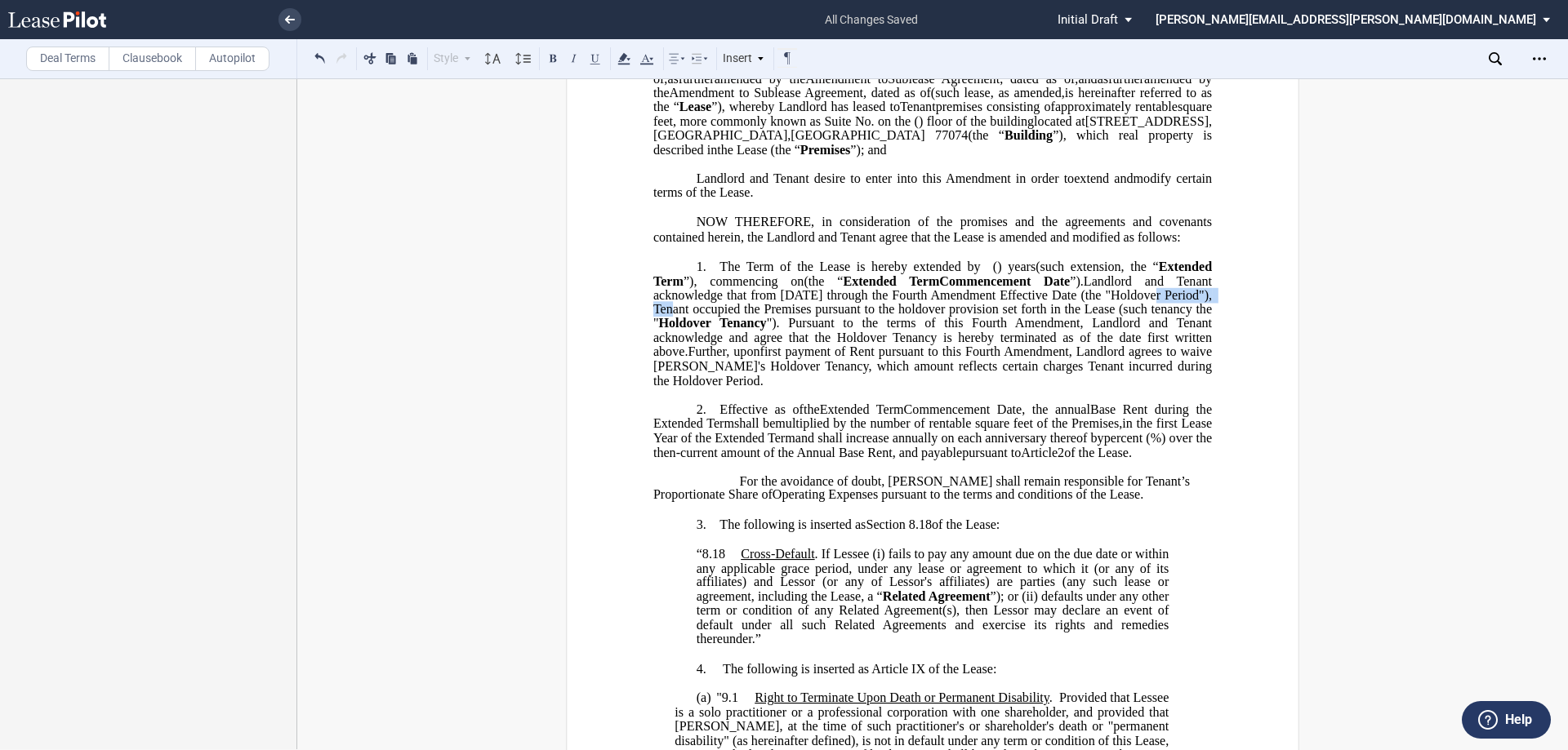
drag, startPoint x: 706, startPoint y: 335, endPoint x: 675, endPoint y: 189, distance: 149.3
click at [782, 339] on span "Landlord and Tenant acknowledge that from [DATE] through the Fourth Amendment E…" at bounding box center [934, 316] width 562 height 86
click at [551, 57] on button at bounding box center [553, 58] width 20 height 20
drag, startPoint x: 764, startPoint y: 309, endPoint x: 792, endPoint y: 329, distance: 34.4
click at [765, 288] on span "”), commencing on" at bounding box center [744, 281] width 121 height 15
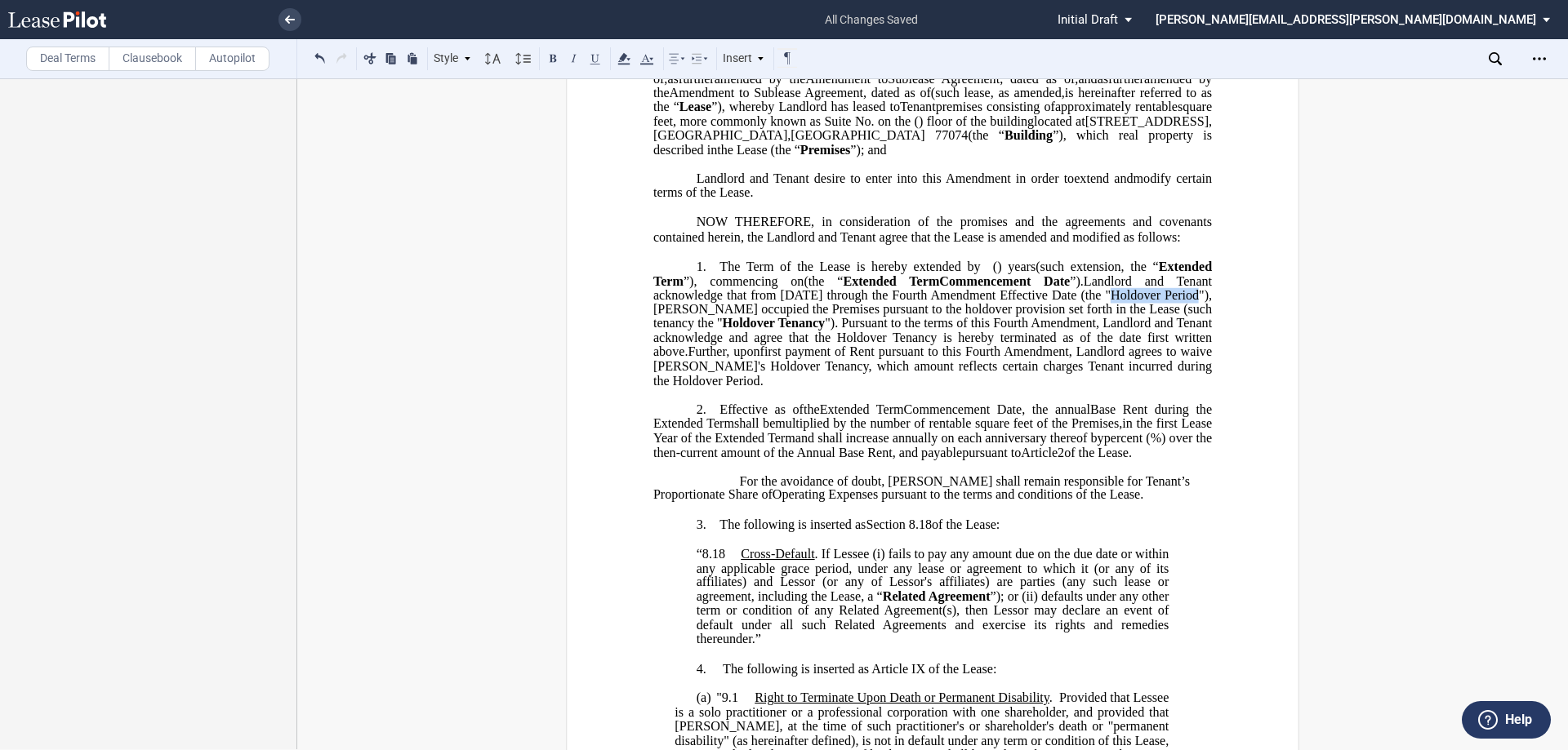
drag, startPoint x: 798, startPoint y: 337, endPoint x: 712, endPoint y: 335, distance: 86.0
click at [712, 335] on span "Landlord and Tenant acknowledge that from [DATE] through the Fourth Amendment E…" at bounding box center [934, 316] width 562 height 86
click at [555, 58] on button at bounding box center [553, 58] width 20 height 20
click at [782, 330] on span "Holdover Tenancy" at bounding box center [774, 323] width 103 height 15
drag, startPoint x: 793, startPoint y: 339, endPoint x: 788, endPoint y: 331, distance: 9.4
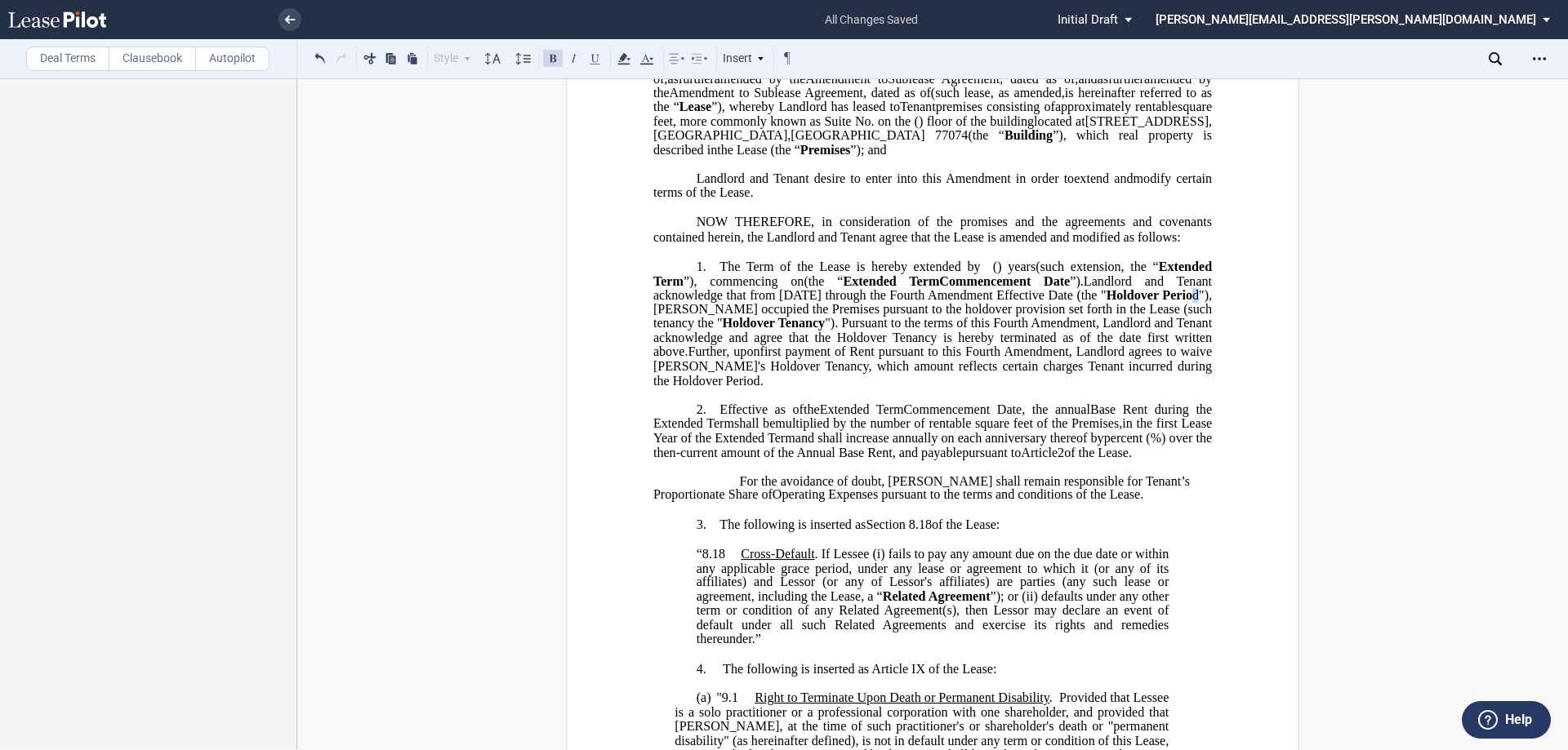
click at [782, 339] on span "Landlord and Tenant acknowledge that from [DATE] through the Fourth Amendment E…" at bounding box center [934, 316] width 562 height 86
click at [559, 60] on button at bounding box center [553, 58] width 20 height 20
click at [782, 318] on span "Landlord and Tenant acknowledge that from [DATE] through the Fourth Amendment E…" at bounding box center [934, 316] width 562 height 86
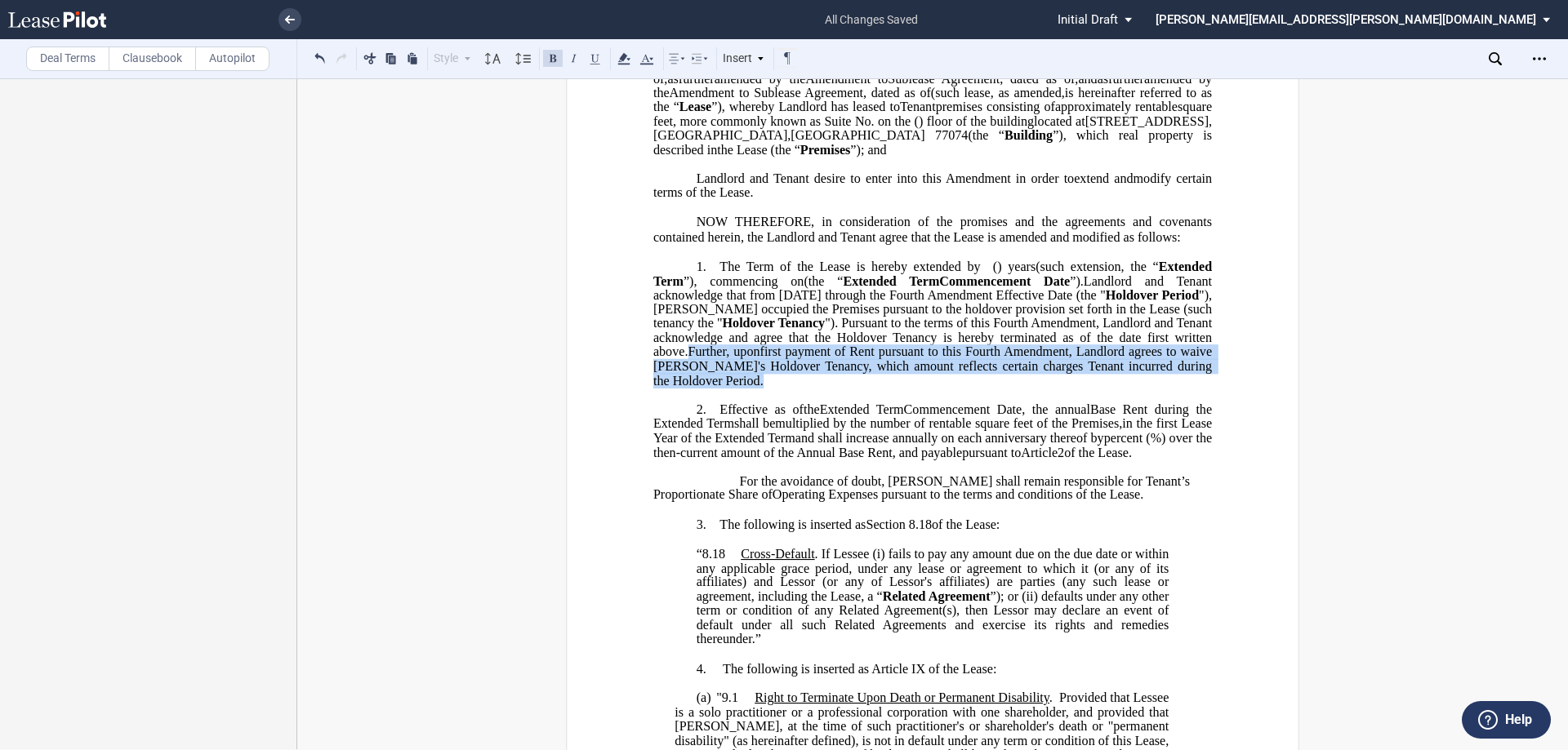
drag, startPoint x: 791, startPoint y: 378, endPoint x: 845, endPoint y: 403, distance: 59.5
click at [782, 388] on span "Landlord and Tenant acknowledge that from [DATE] through the Fourth Amendment E…" at bounding box center [934, 330] width 562 height 115
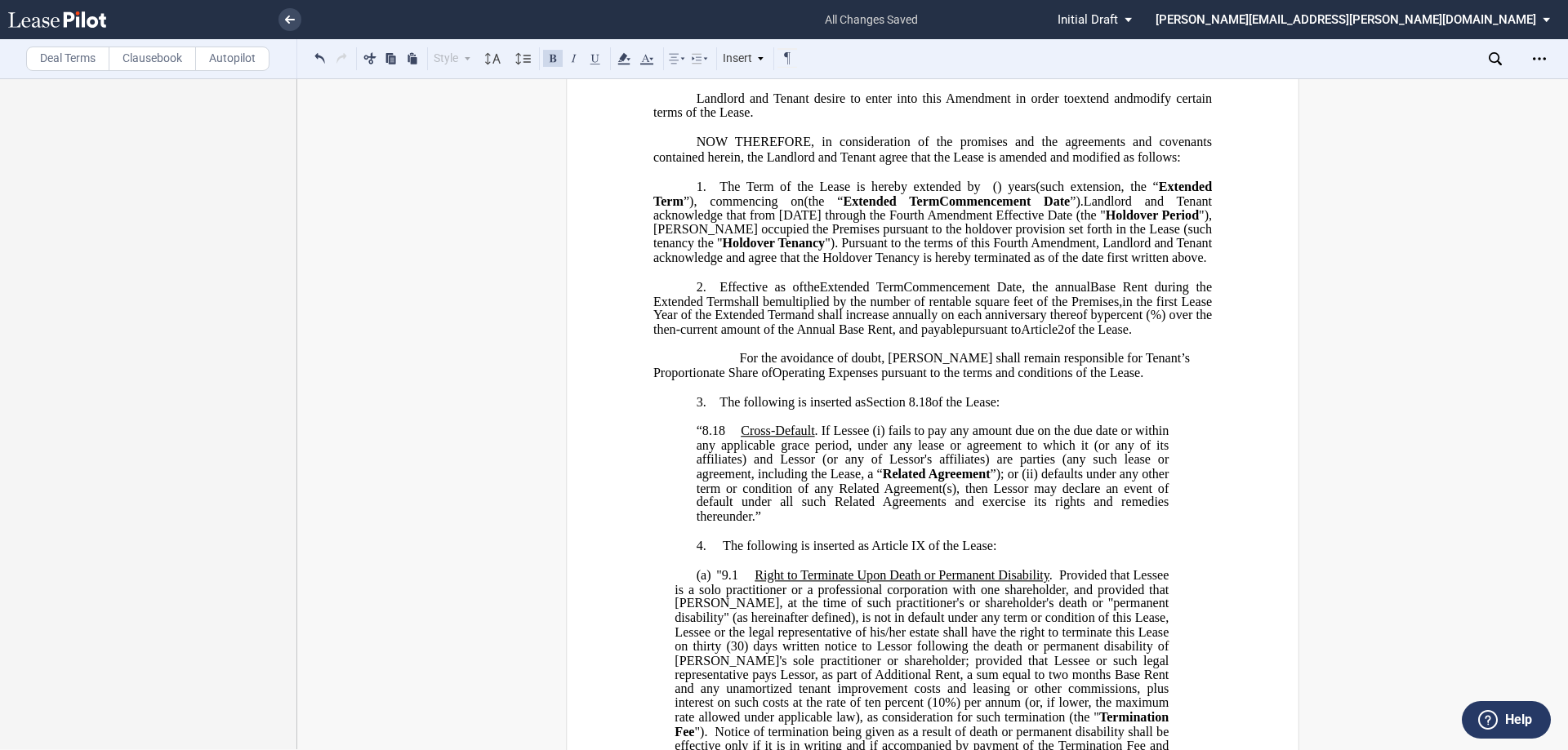
scroll to position [408, 0]
